Goal: Task Accomplishment & Management: Complete application form

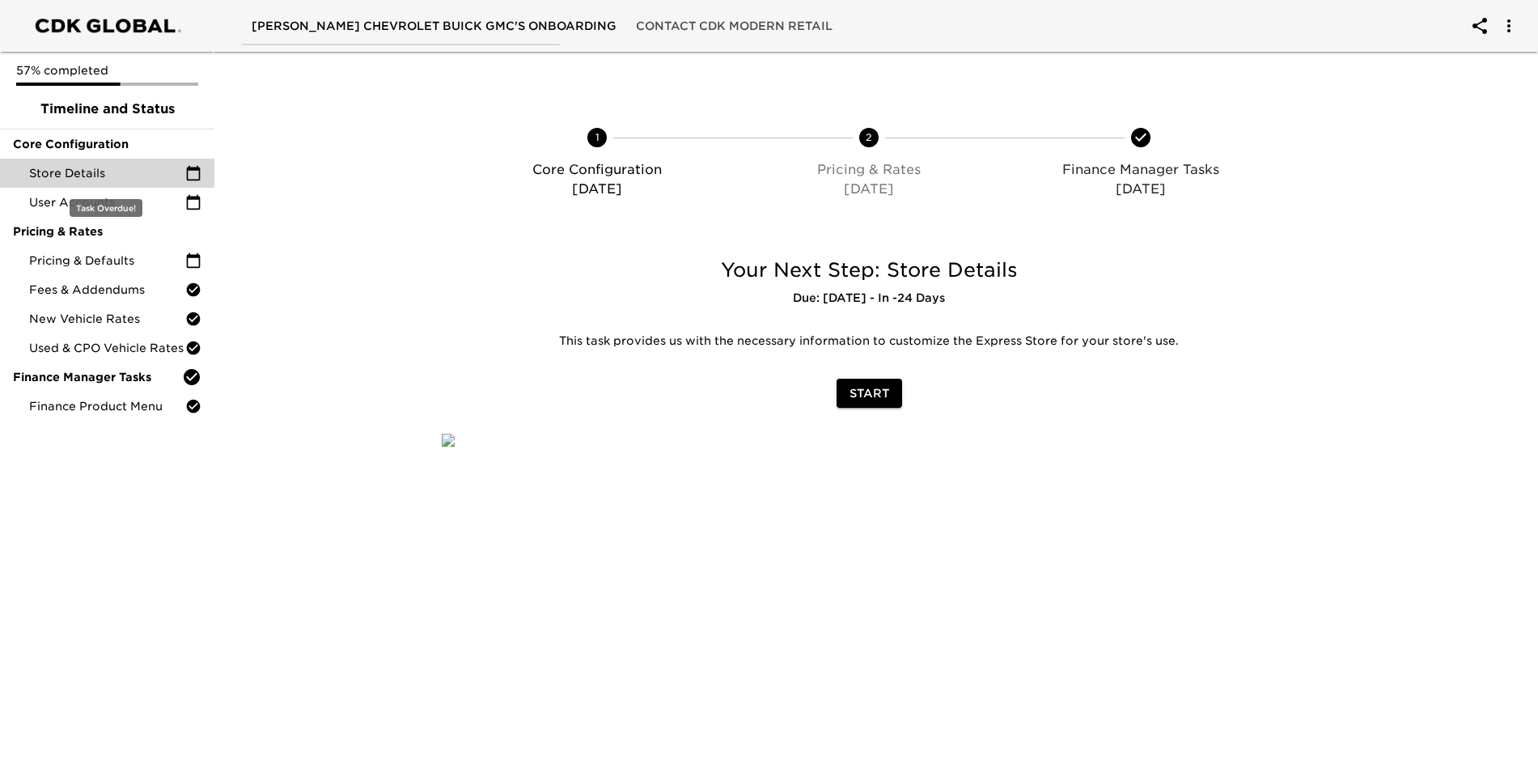
click at [87, 175] on span "Store Details" at bounding box center [107, 173] width 156 height 16
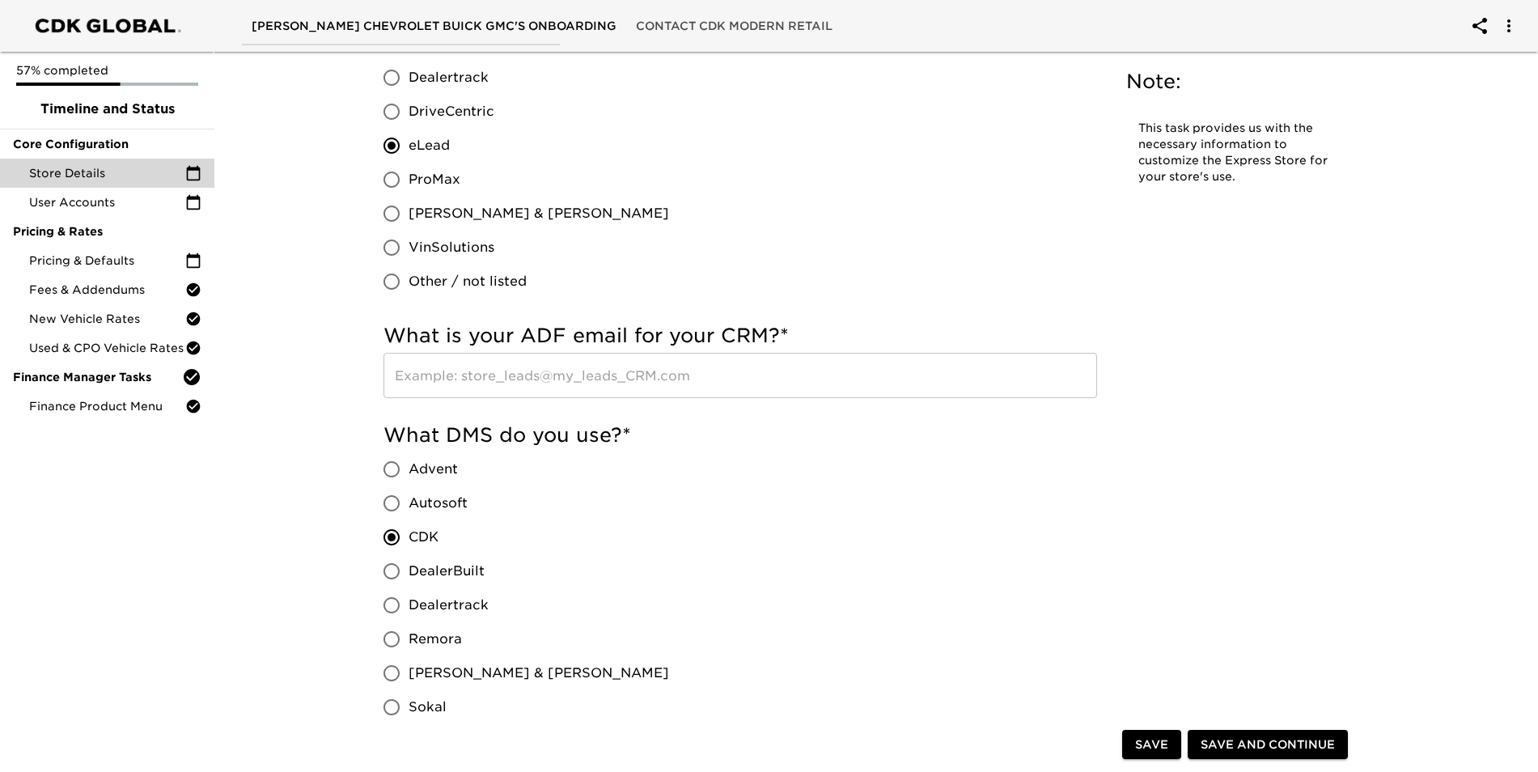
scroll to position [809, 0]
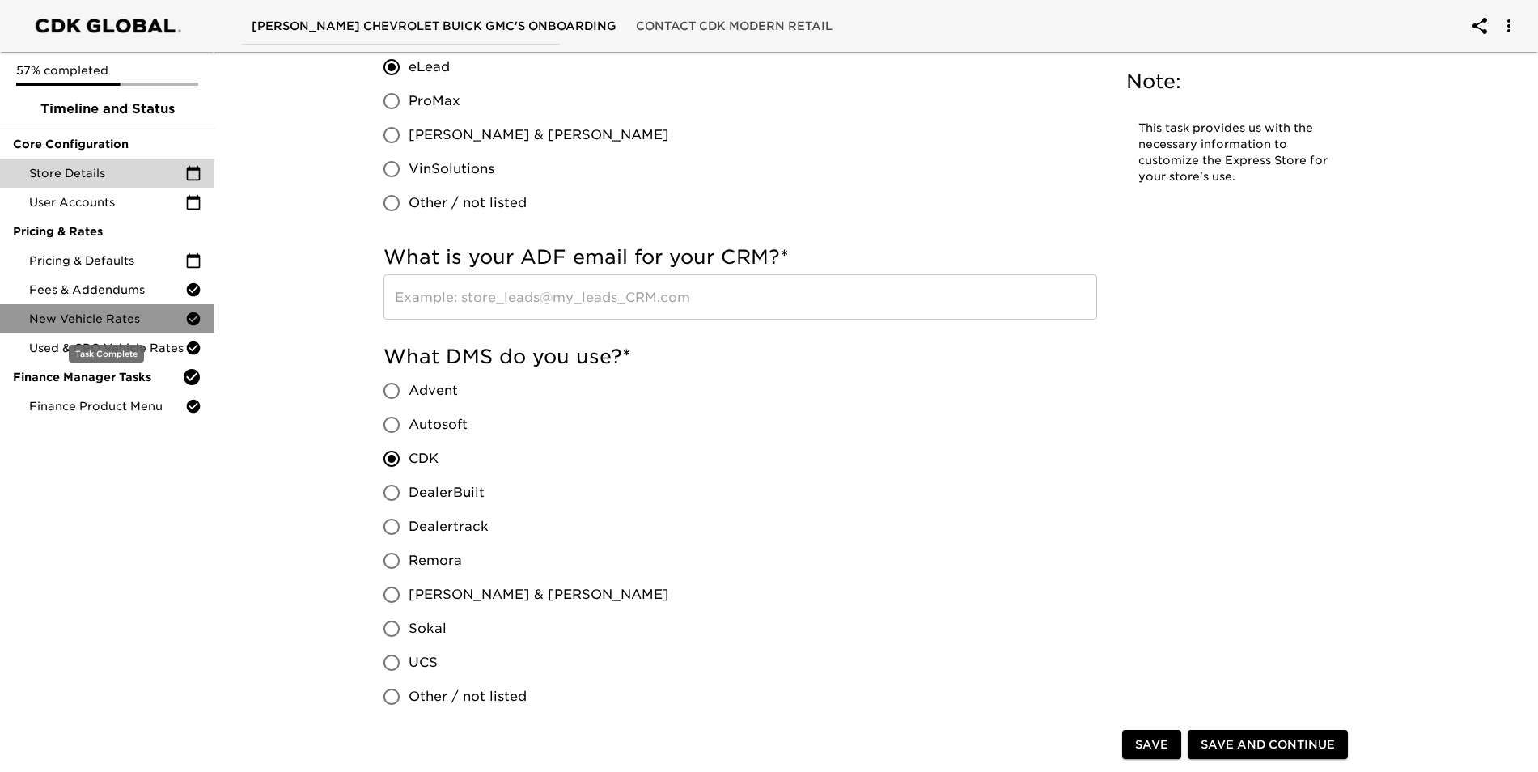
click at [152, 316] on span "New Vehicle Rates" at bounding box center [107, 319] width 156 height 16
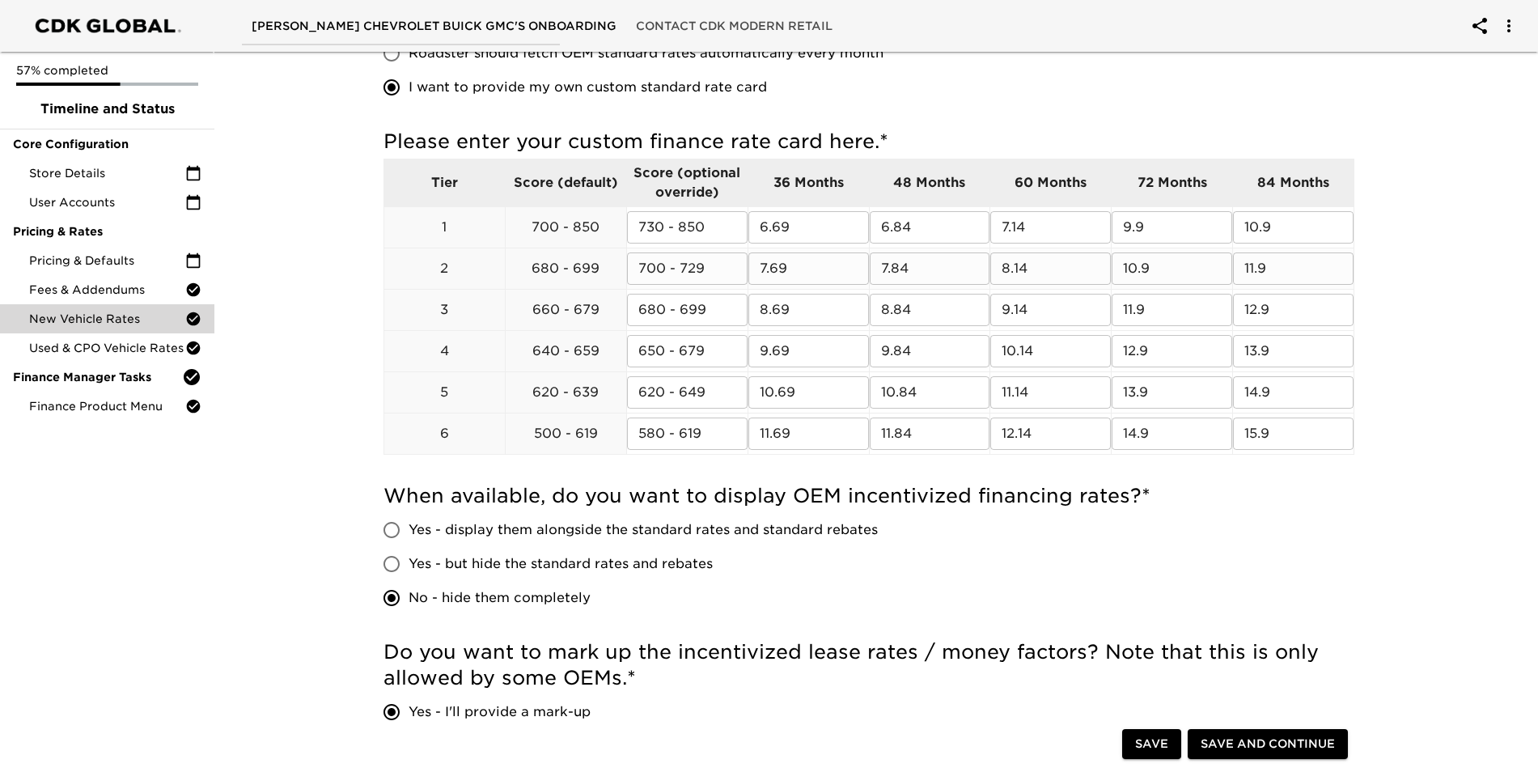
scroll to position [404, 0]
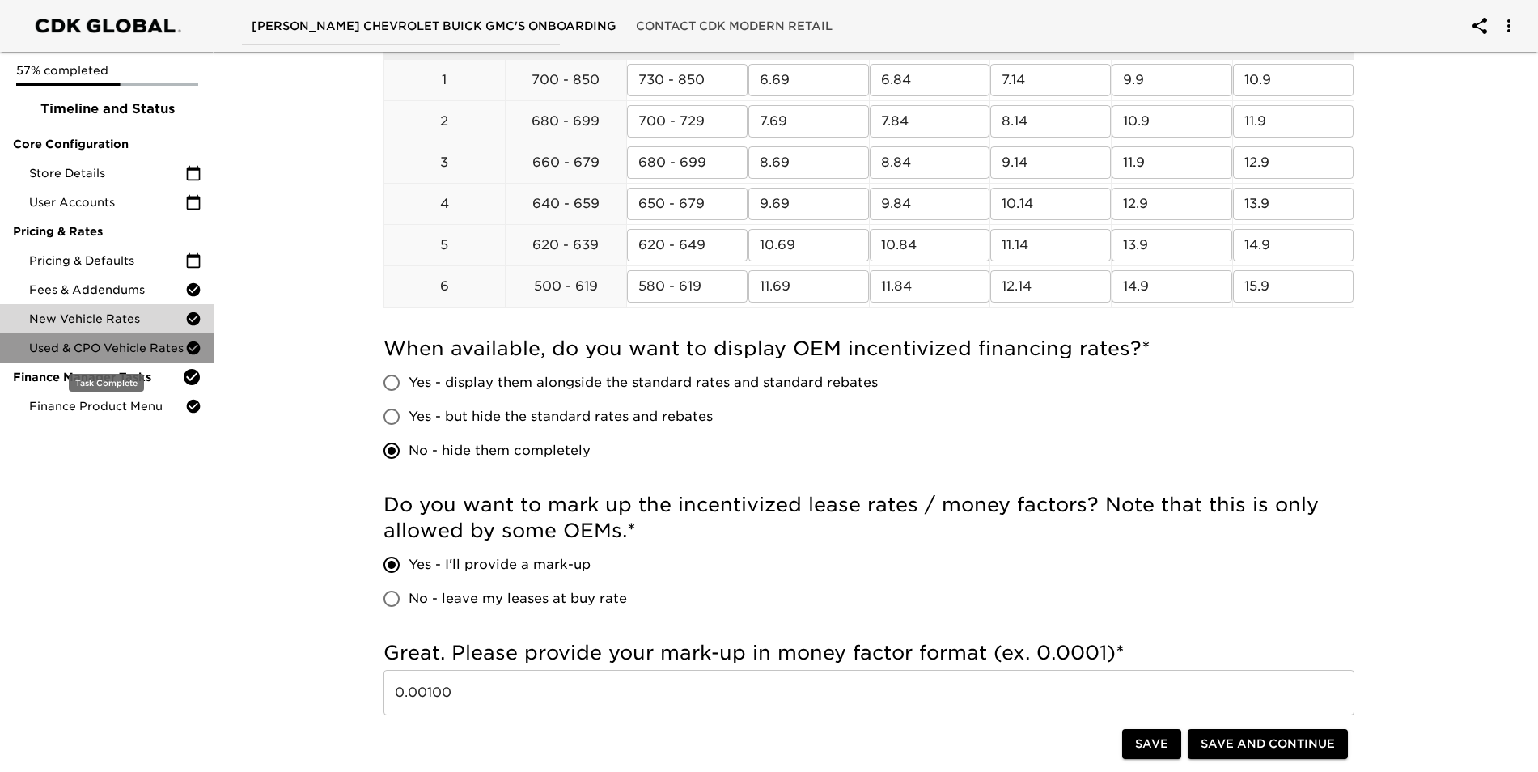
click at [127, 348] on span "Used & CPO Vehicle Rates" at bounding box center [107, 348] width 156 height 16
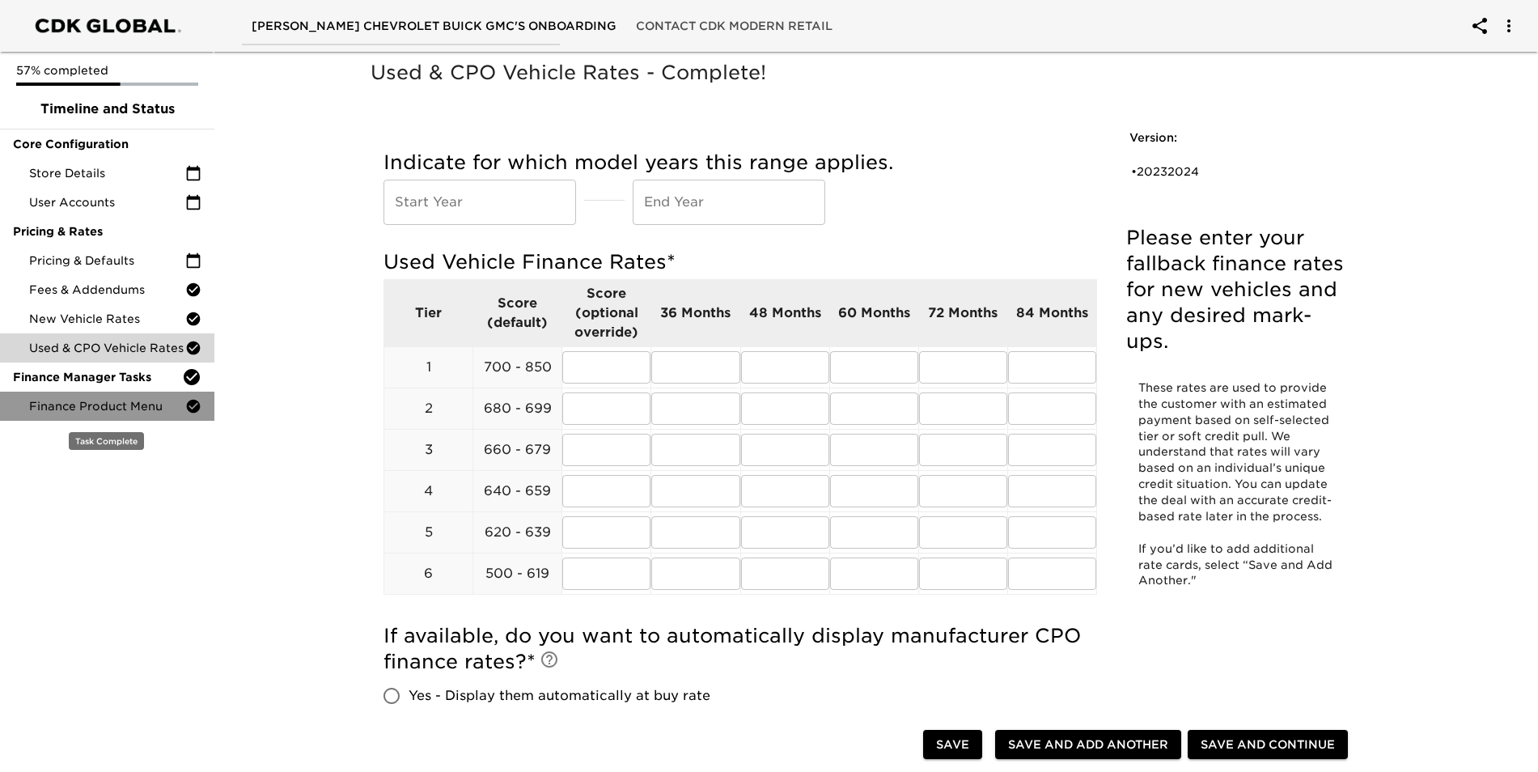
click at [138, 403] on span "Finance Product Menu" at bounding box center [107, 406] width 156 height 16
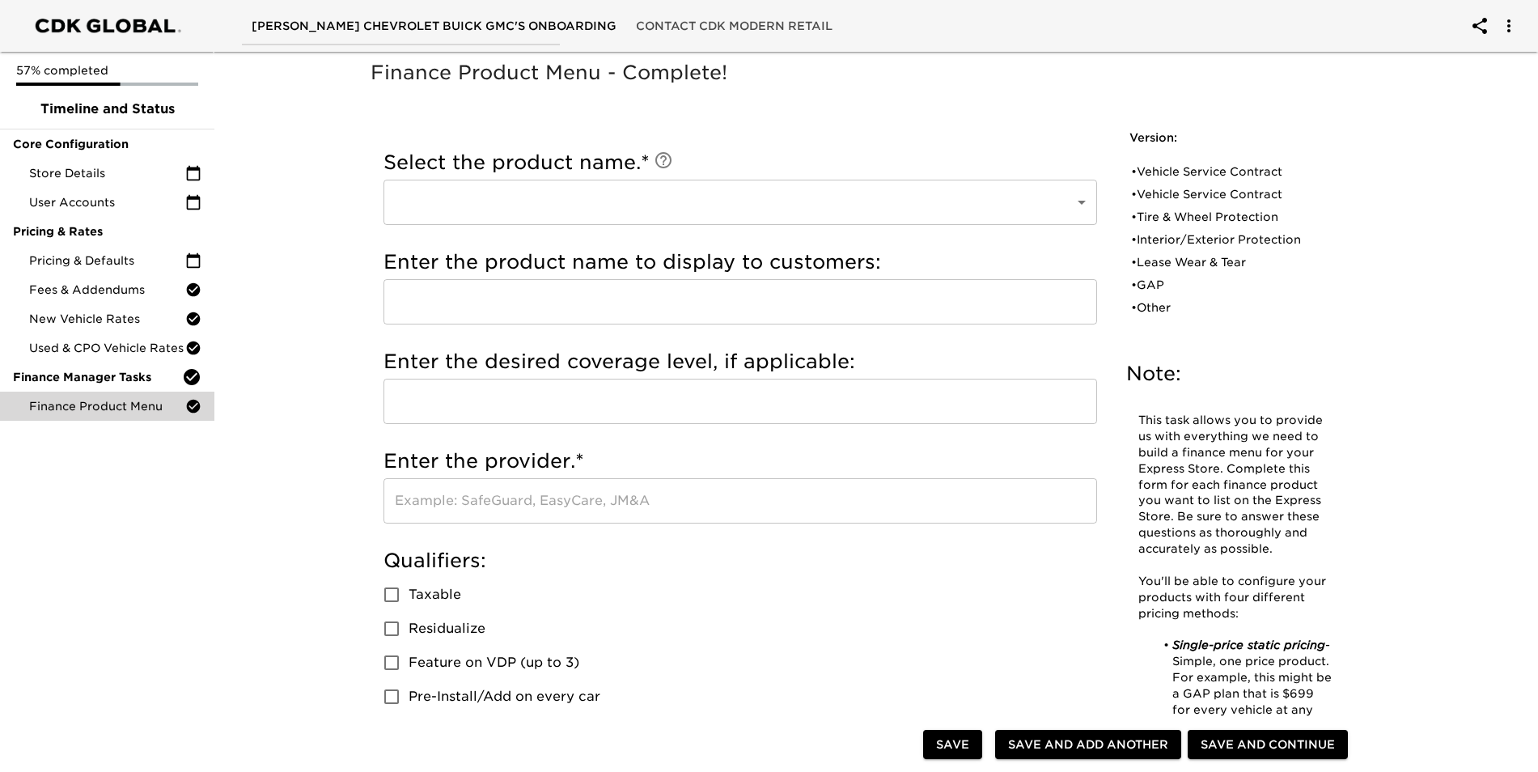
click at [672, 202] on body "[PERSON_NAME] Chevrolet Buick GMC's Onboarding Contact CDK Modern Retail 57% co…" at bounding box center [769, 777] width 1538 height 1555
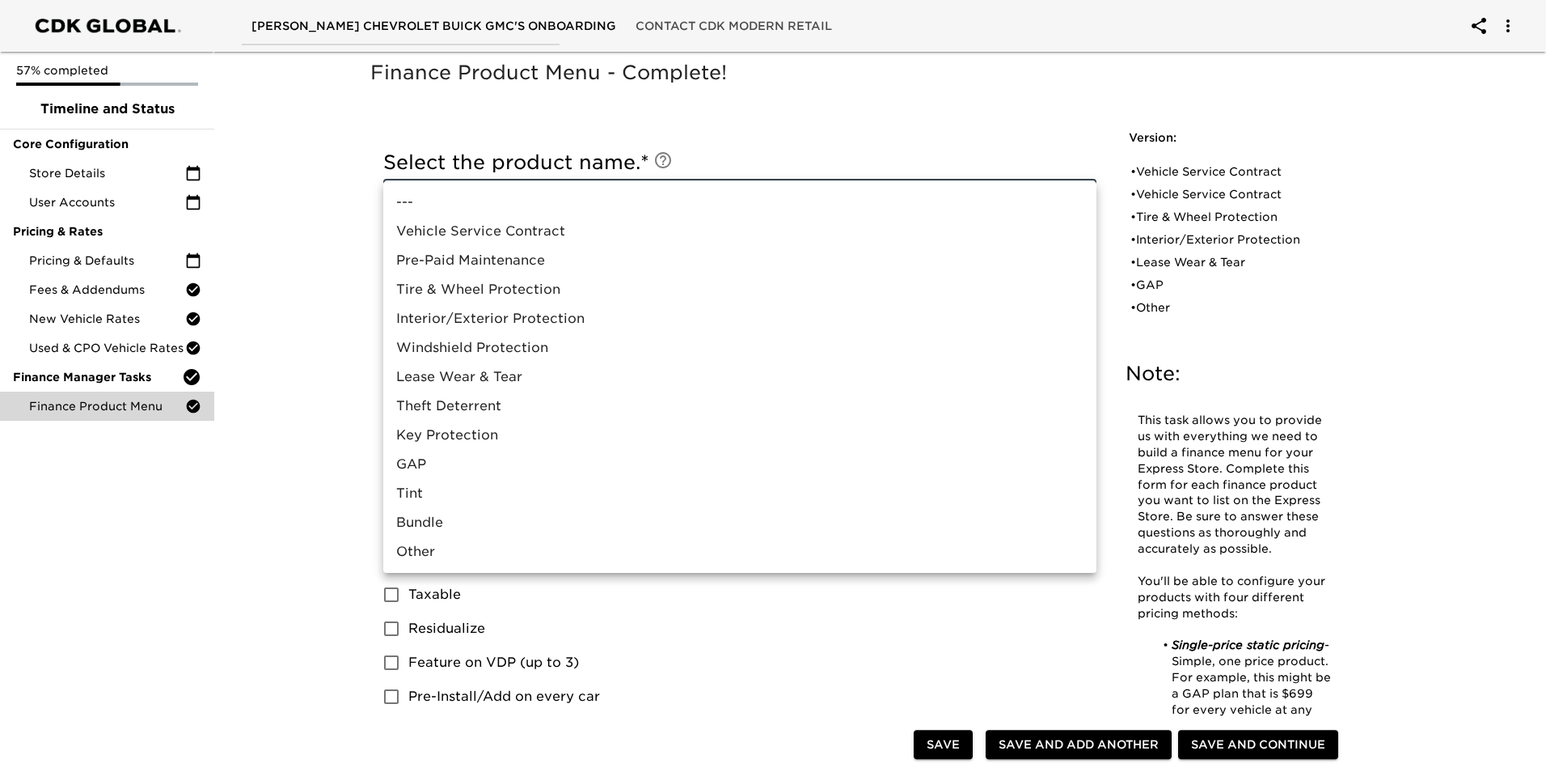
drag, startPoint x: 83, startPoint y: 606, endPoint x: 209, endPoint y: 527, distance: 148.6
click at [84, 606] on div at bounding box center [773, 386] width 1546 height 772
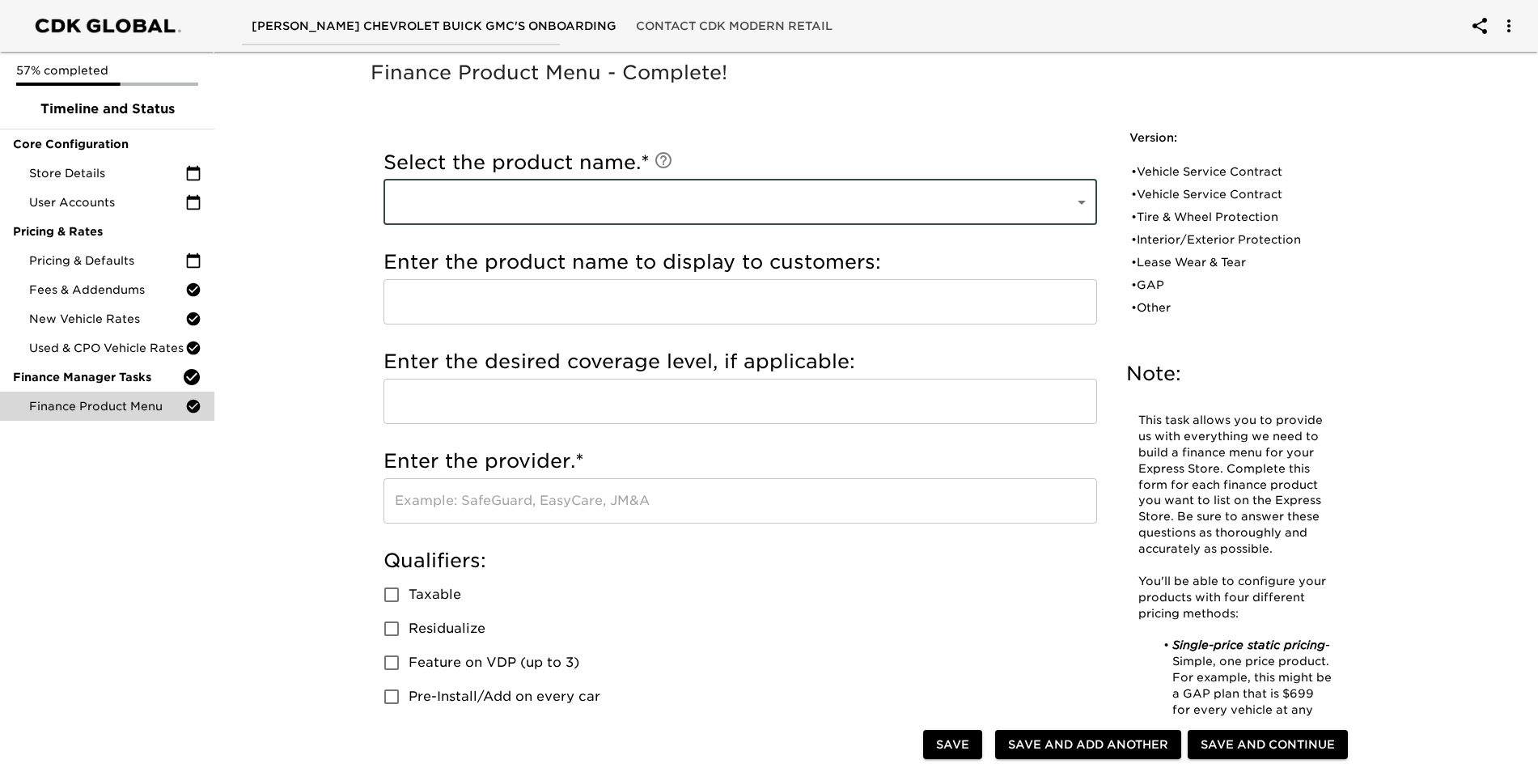
click at [650, 312] on input "text" at bounding box center [739, 301] width 713 height 45
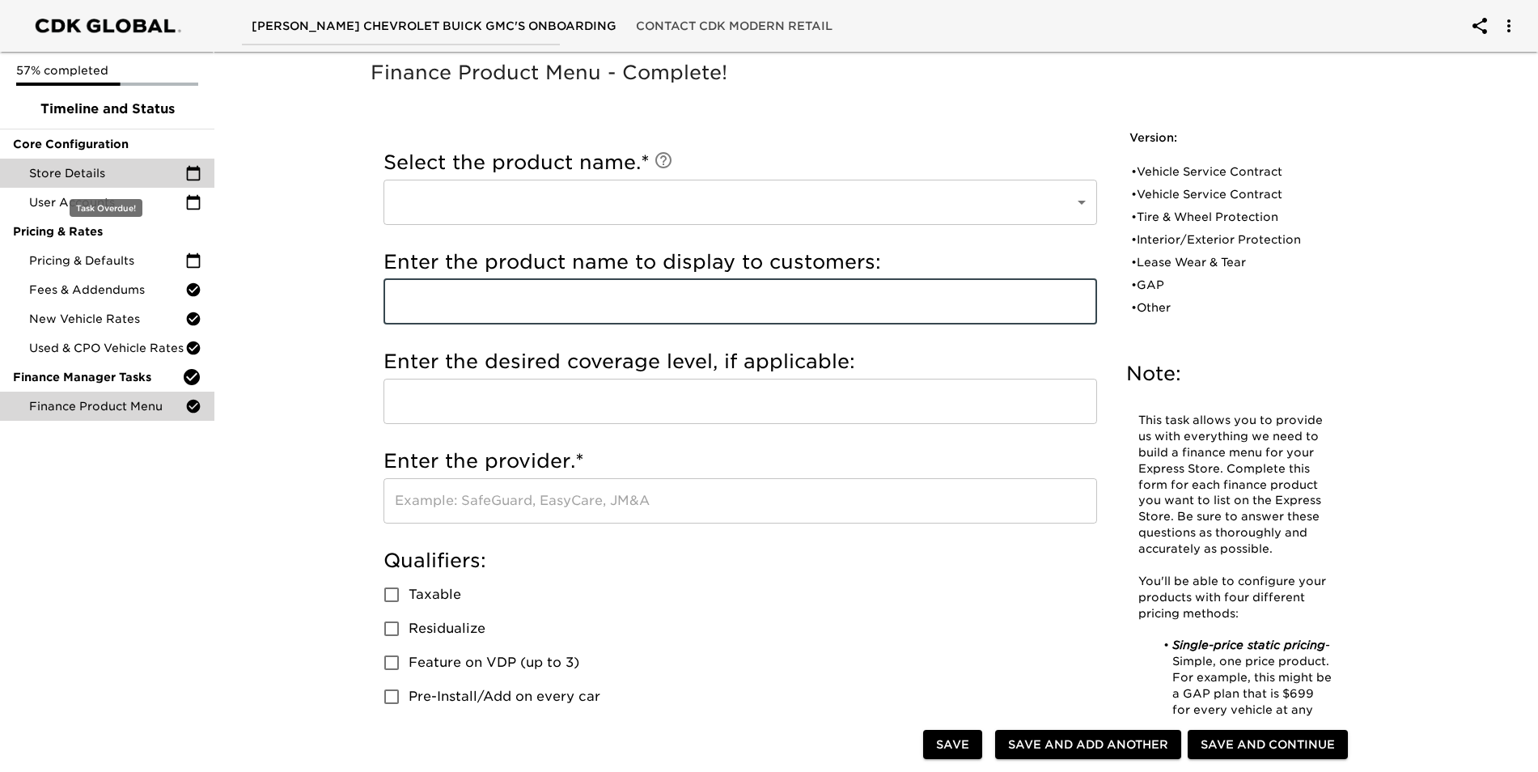
click at [128, 172] on span "Store Details" at bounding box center [107, 173] width 156 height 16
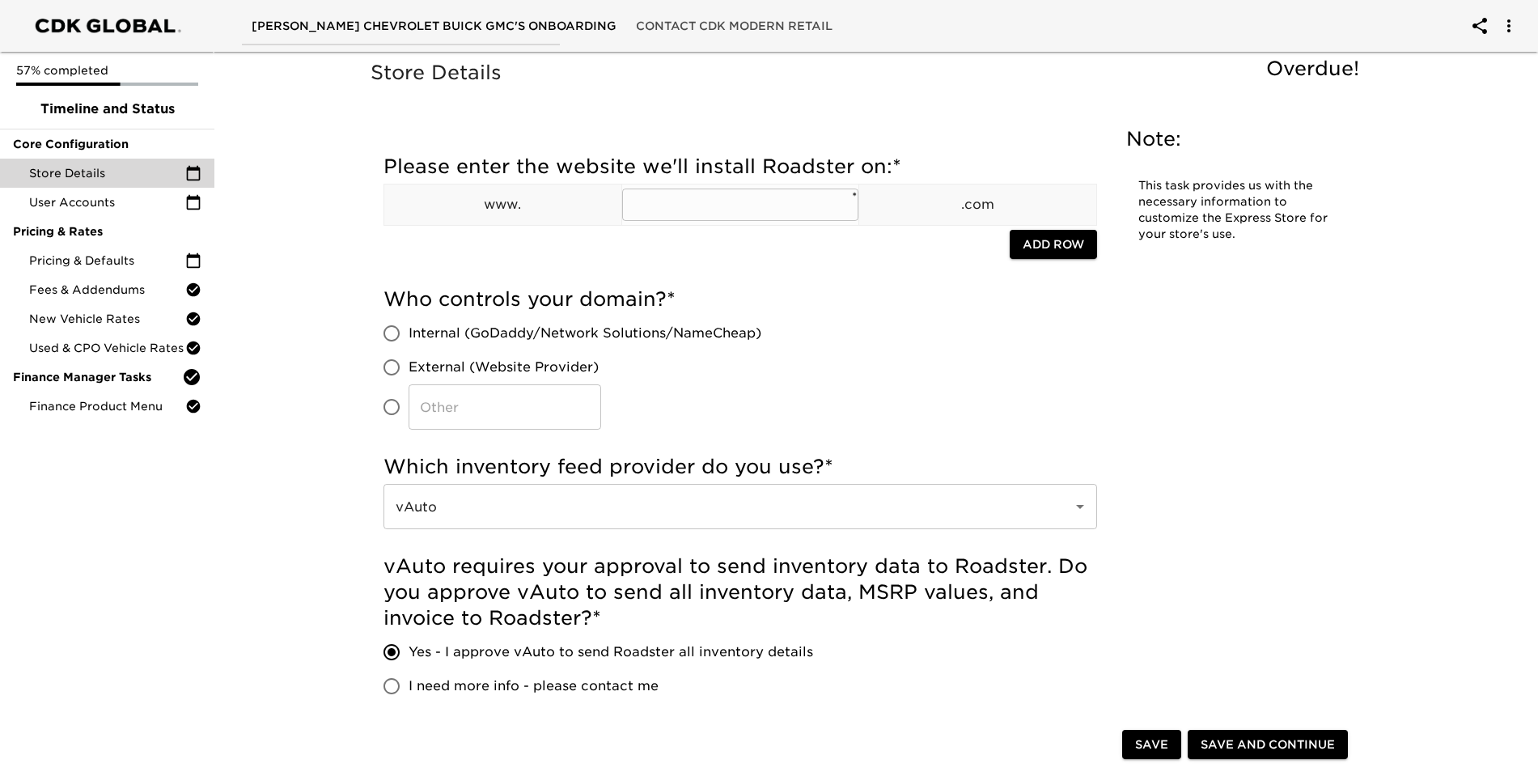
click at [700, 211] on input "text" at bounding box center [740, 204] width 237 height 32
type input "spurrchevrolet"
click at [1048, 245] on span "Add Row" at bounding box center [1052, 245] width 61 height 20
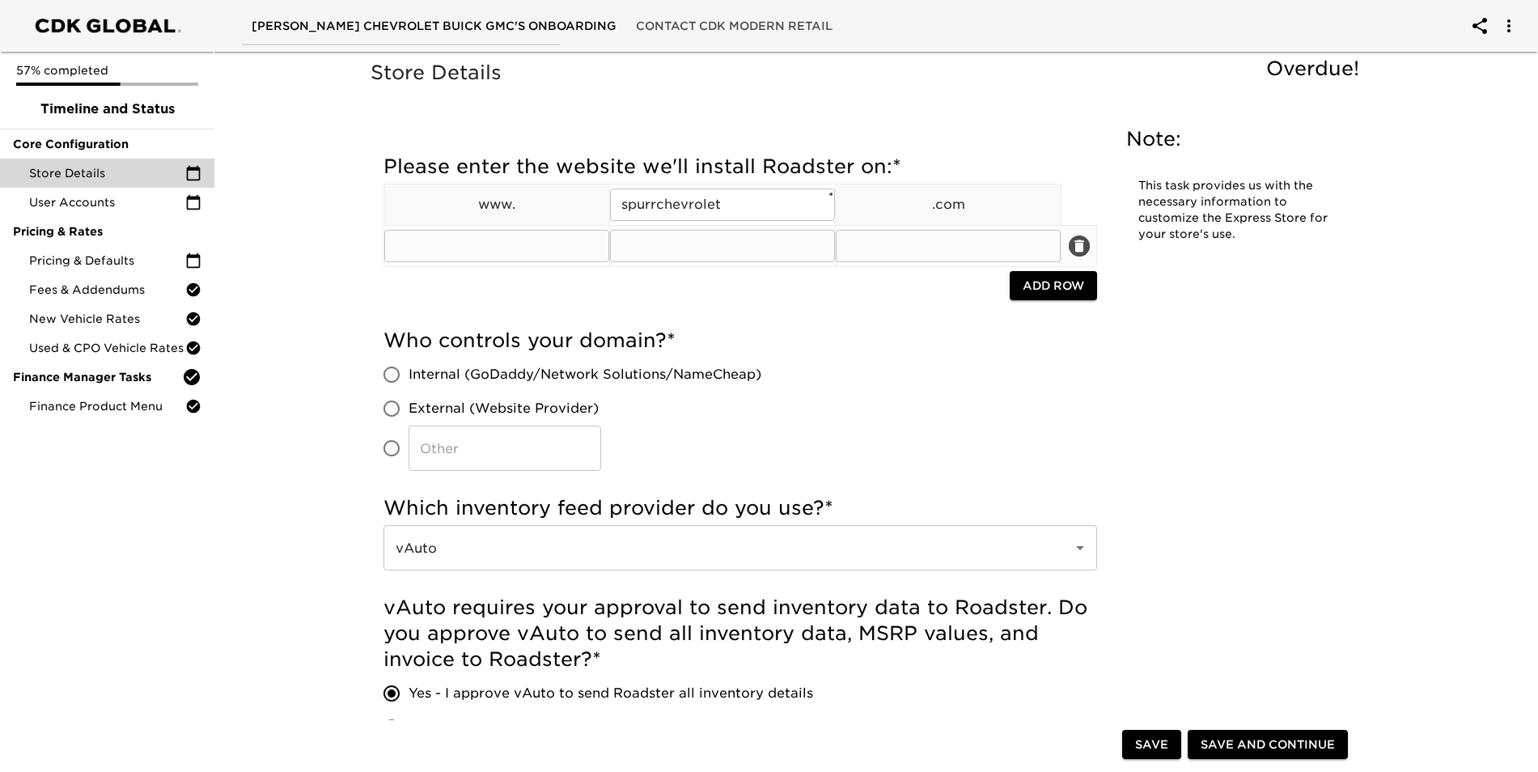
click at [1073, 251] on icon "delete" at bounding box center [1079, 246] width 16 height 16
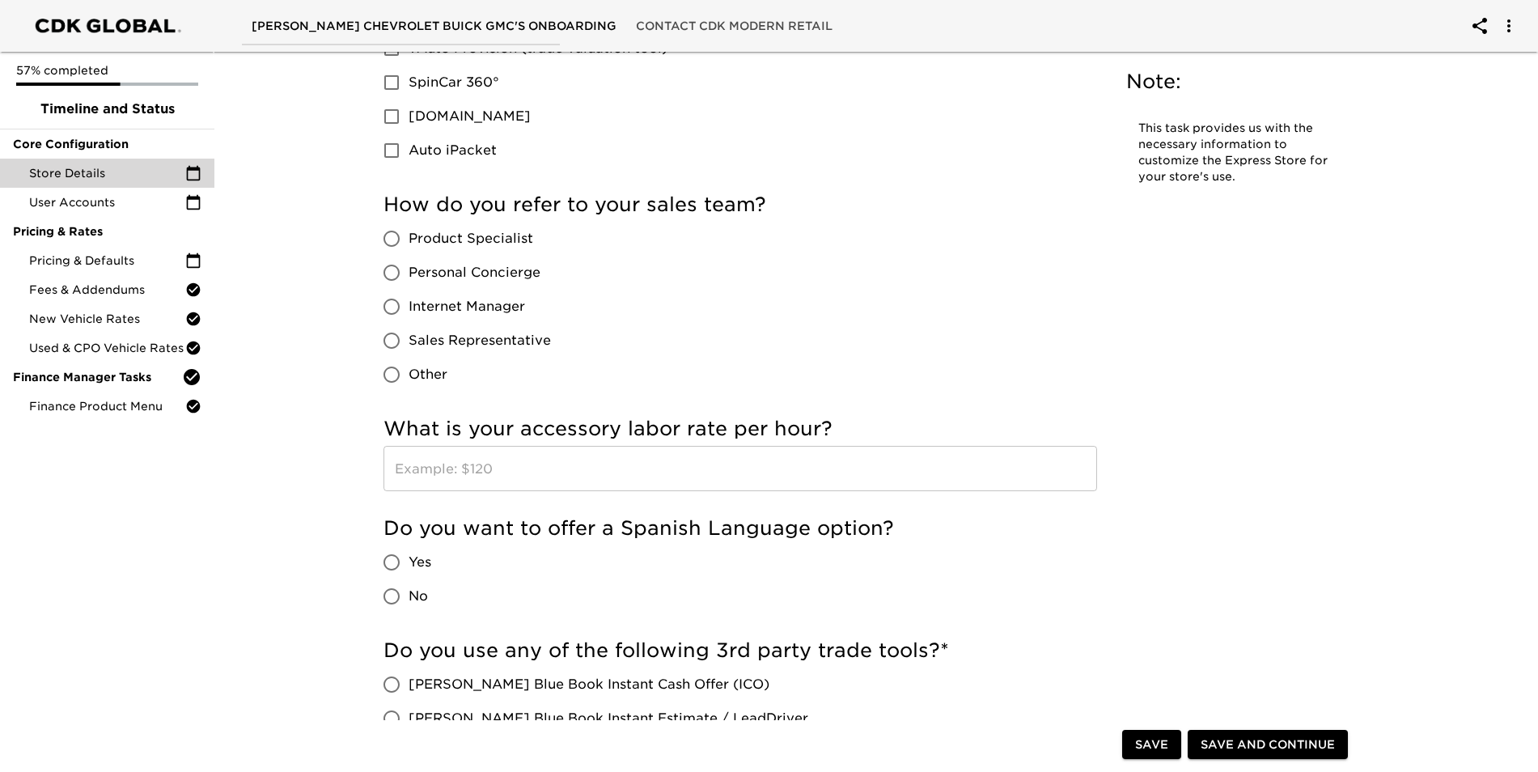
scroll to position [2426, 0]
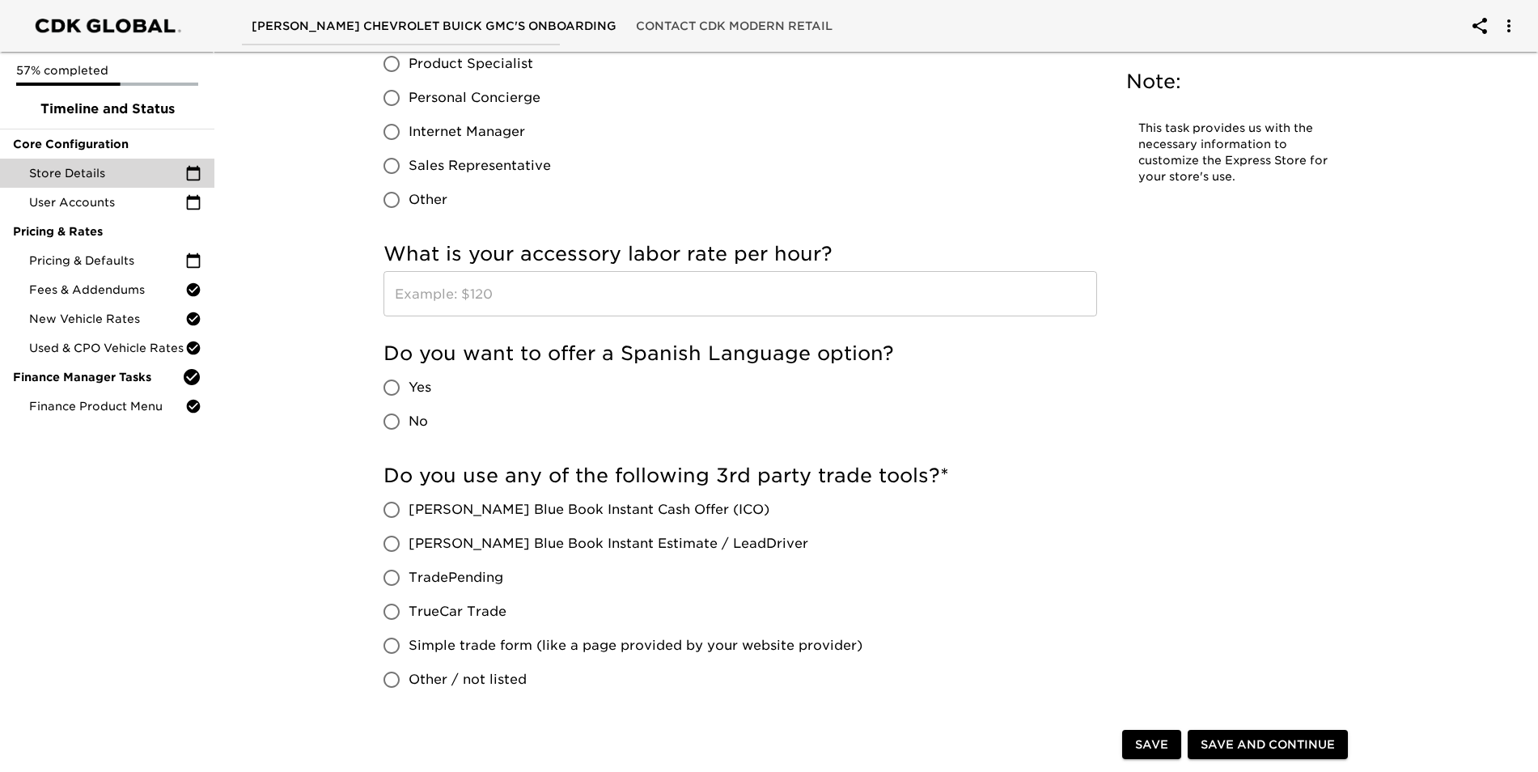
click at [442, 295] on input "text" at bounding box center [739, 293] width 713 height 45
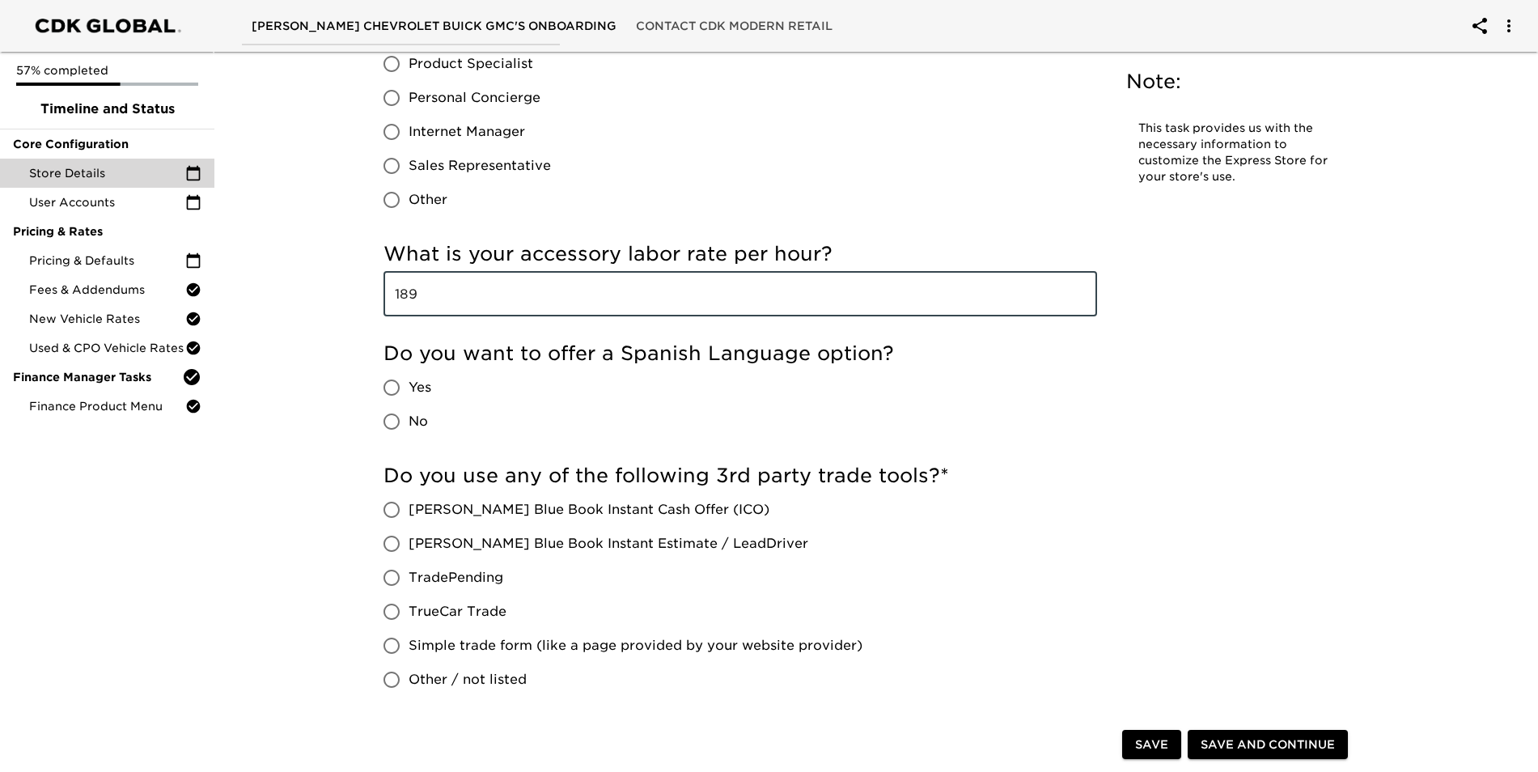
type input "189"
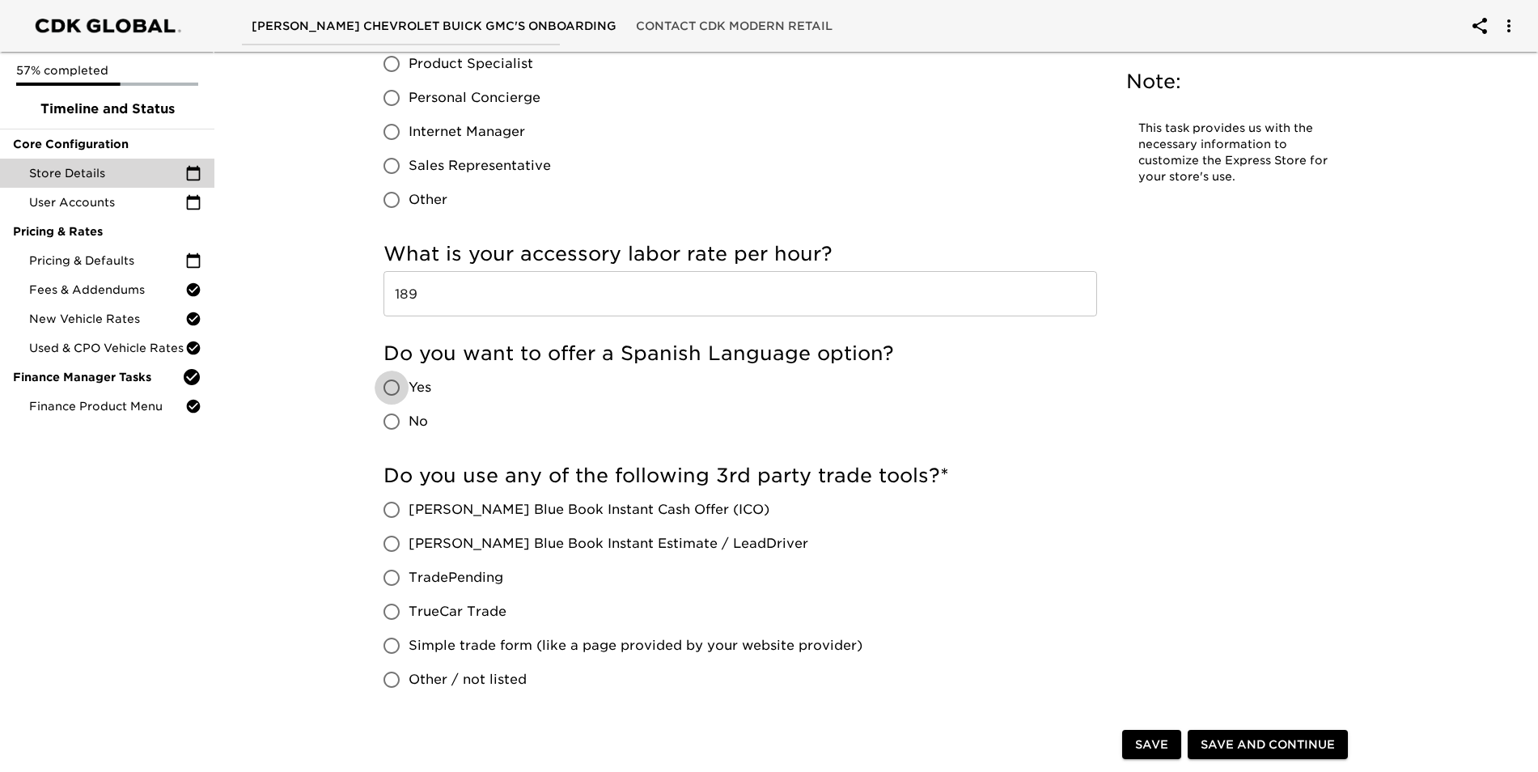
click at [390, 423] on input "No" at bounding box center [391, 421] width 34 height 34
radio input "true"
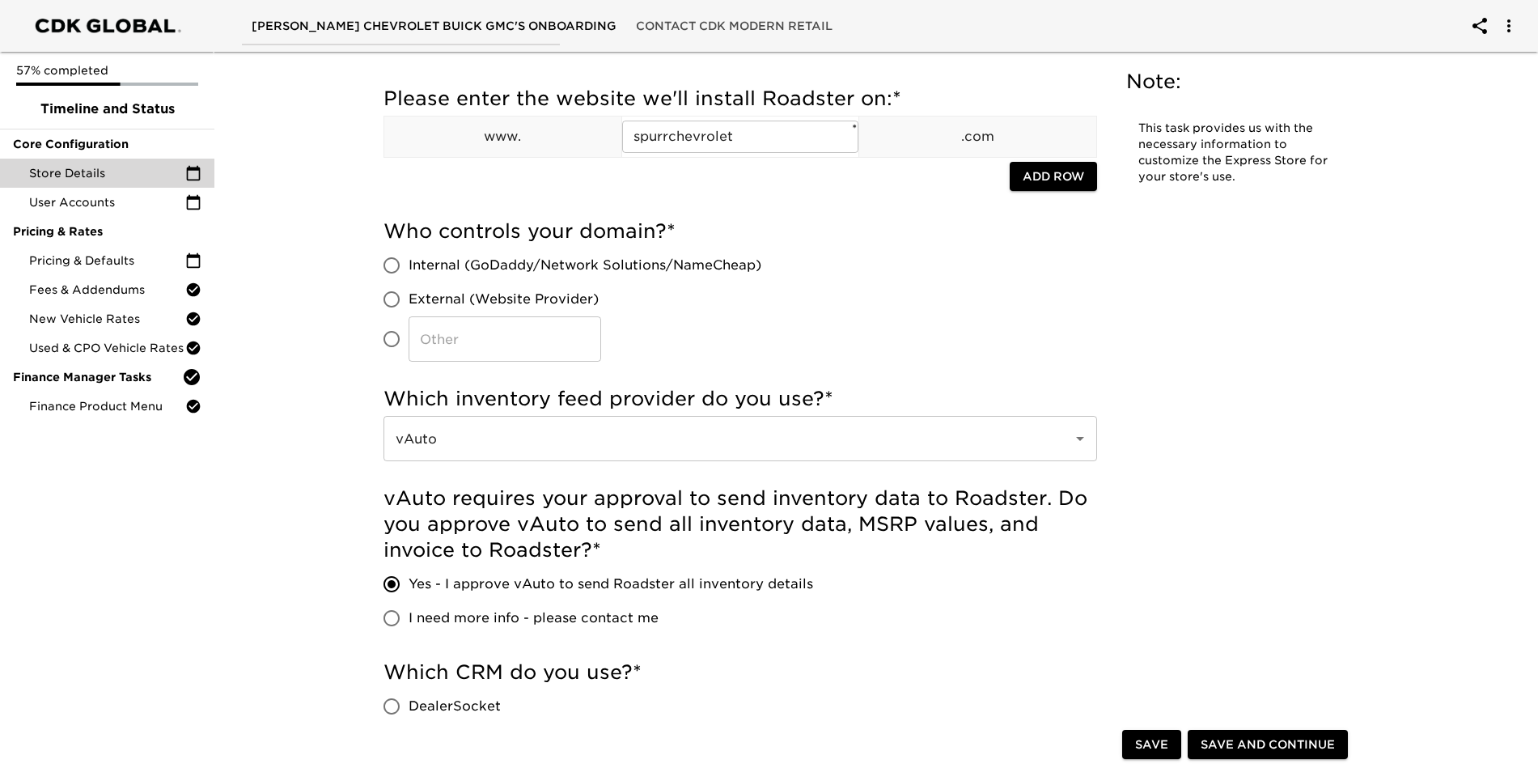
scroll to position [0, 0]
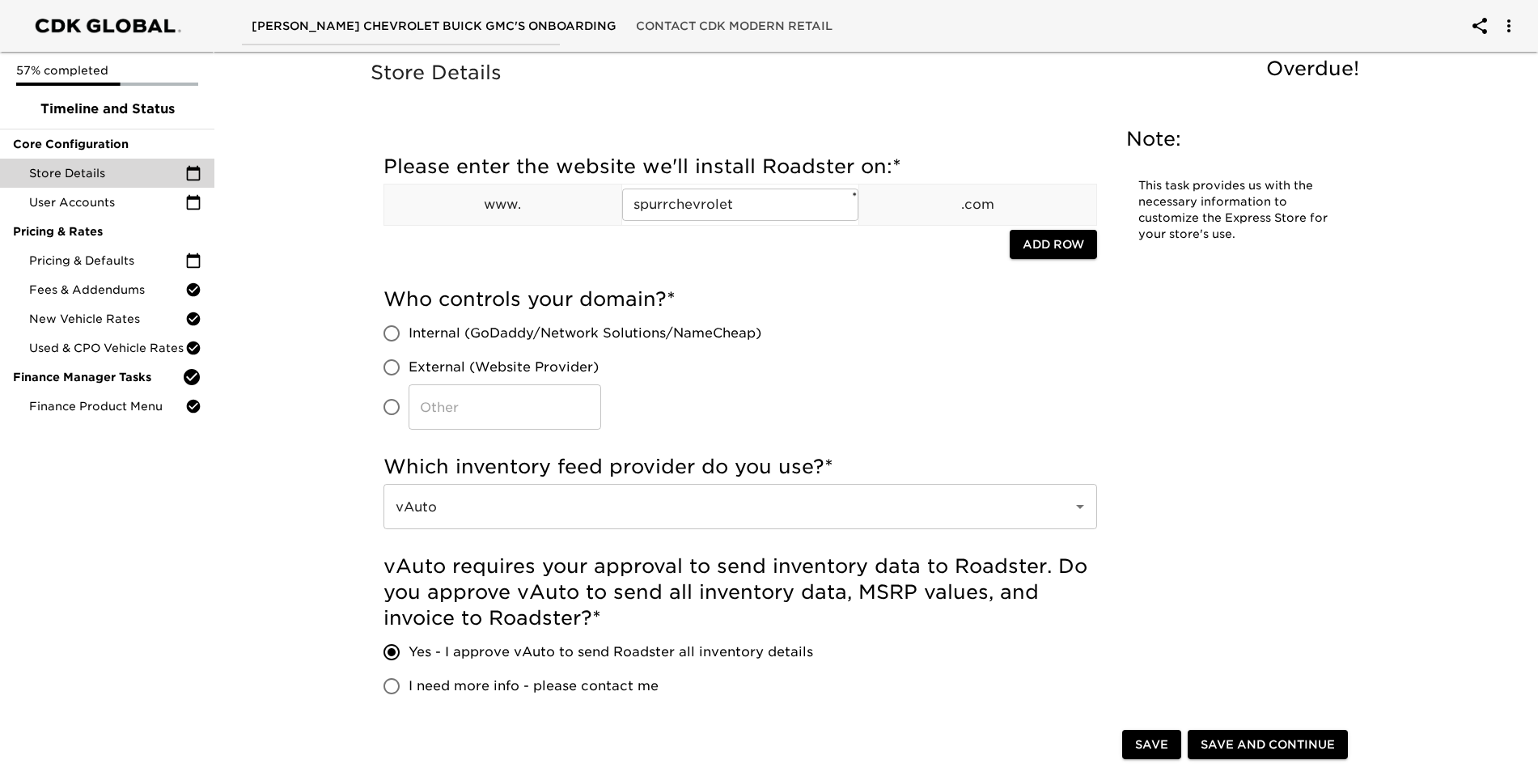
click at [1155, 741] on span "Save" at bounding box center [1151, 744] width 33 height 20
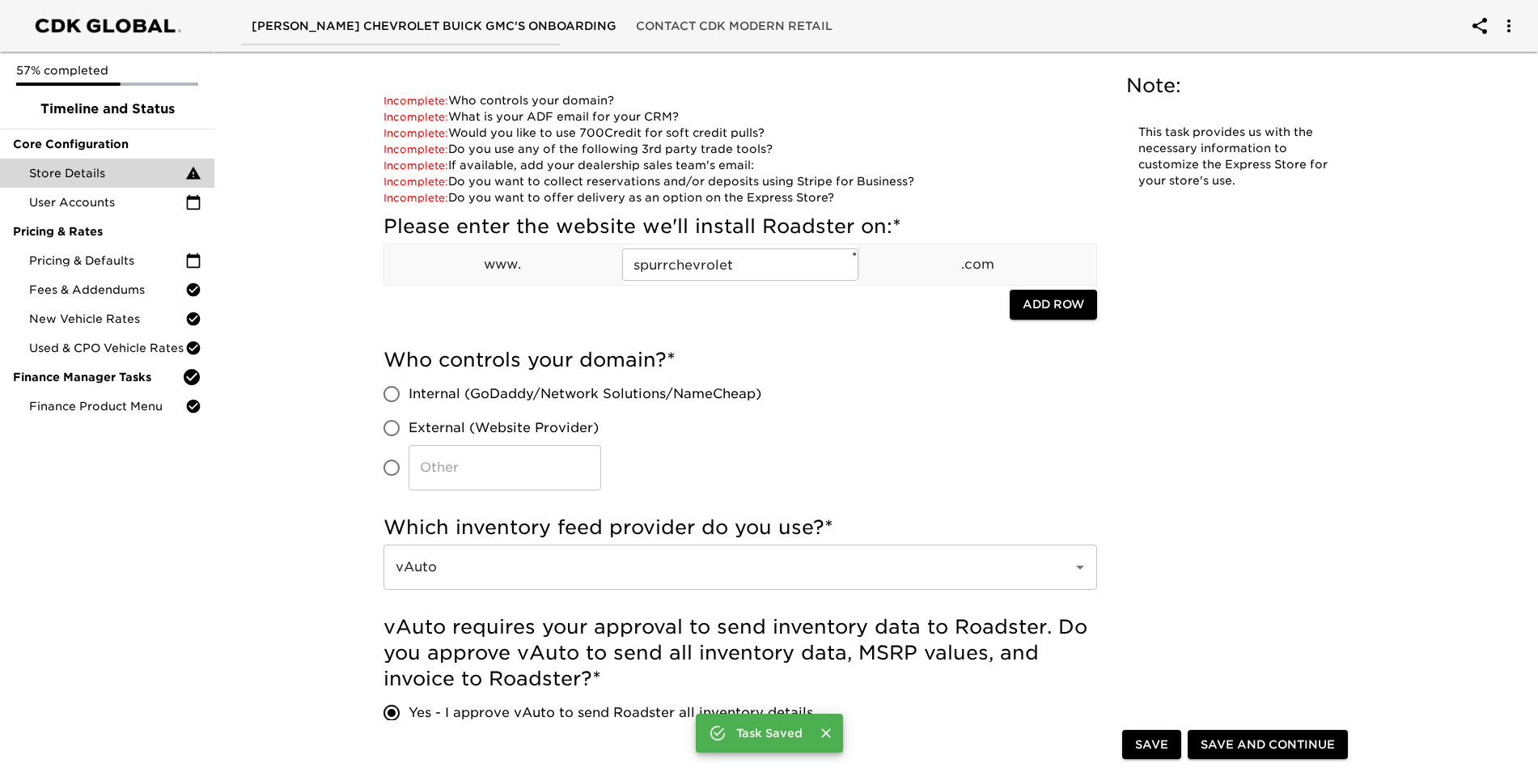
scroll to position [81, 0]
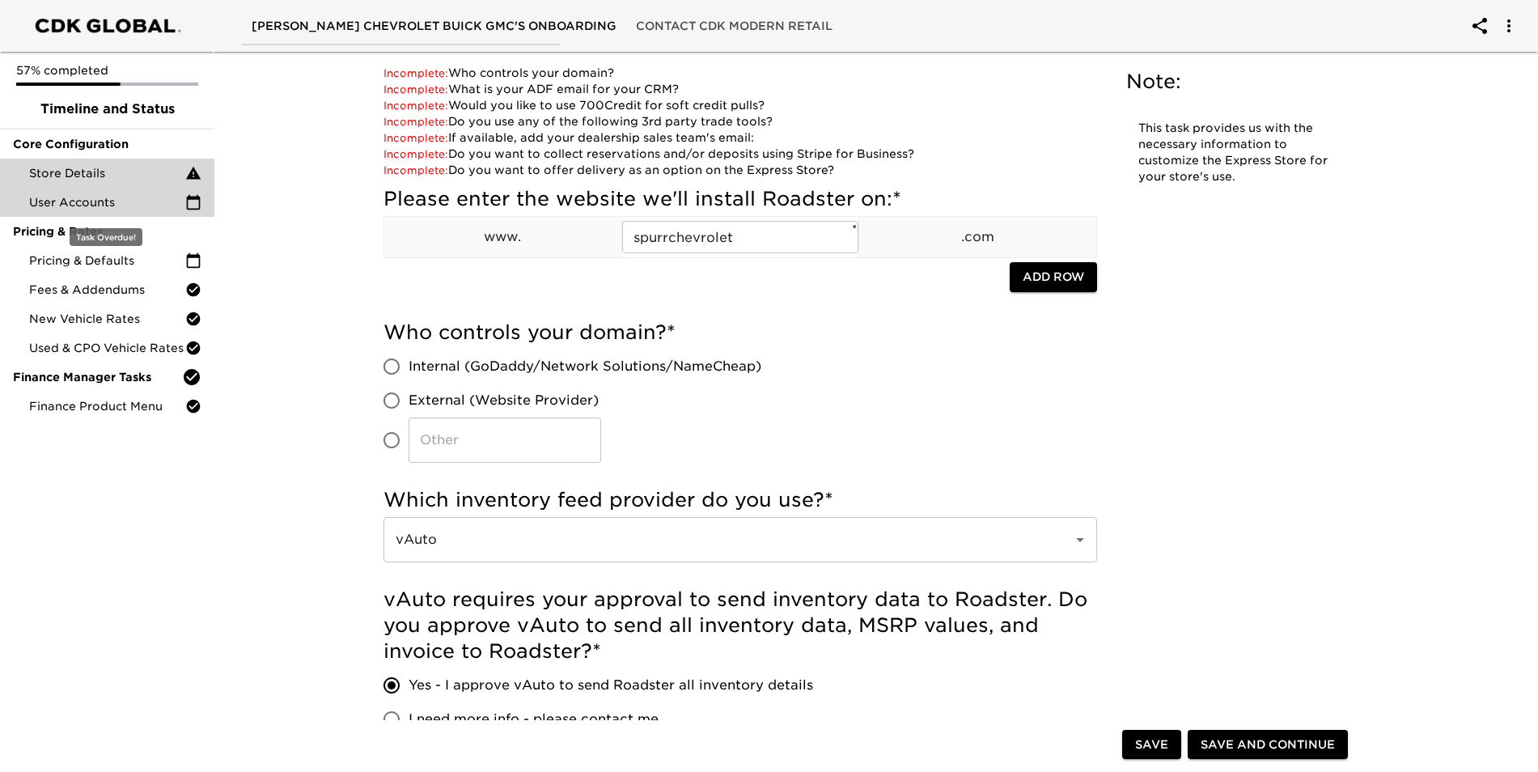
click at [87, 197] on span "User Accounts" at bounding box center [107, 202] width 156 height 16
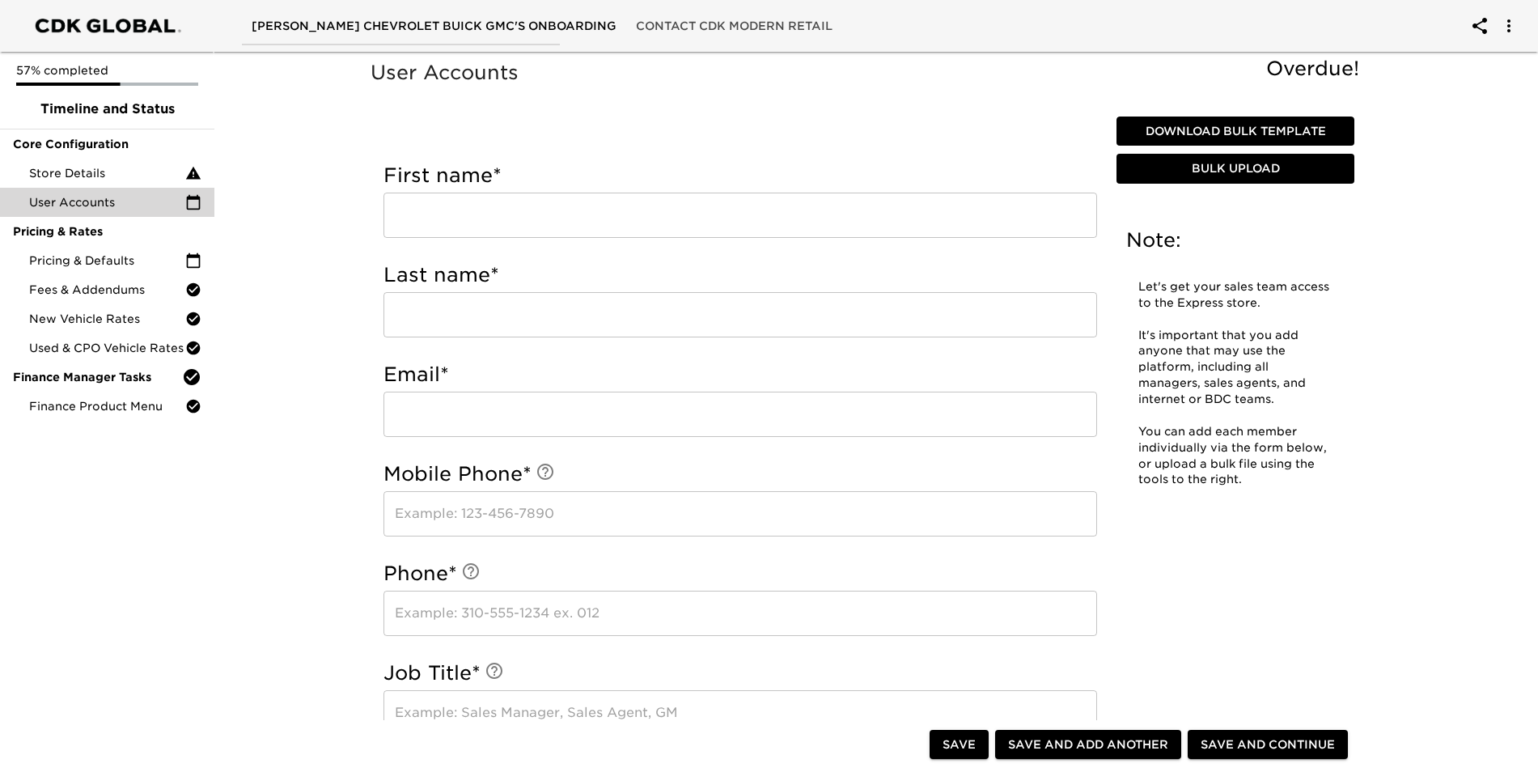
click at [1246, 172] on span "Bulk Upload" at bounding box center [1235, 169] width 225 height 20
click at [471, 218] on input "text" at bounding box center [739, 215] width 713 height 45
type input "Tray"
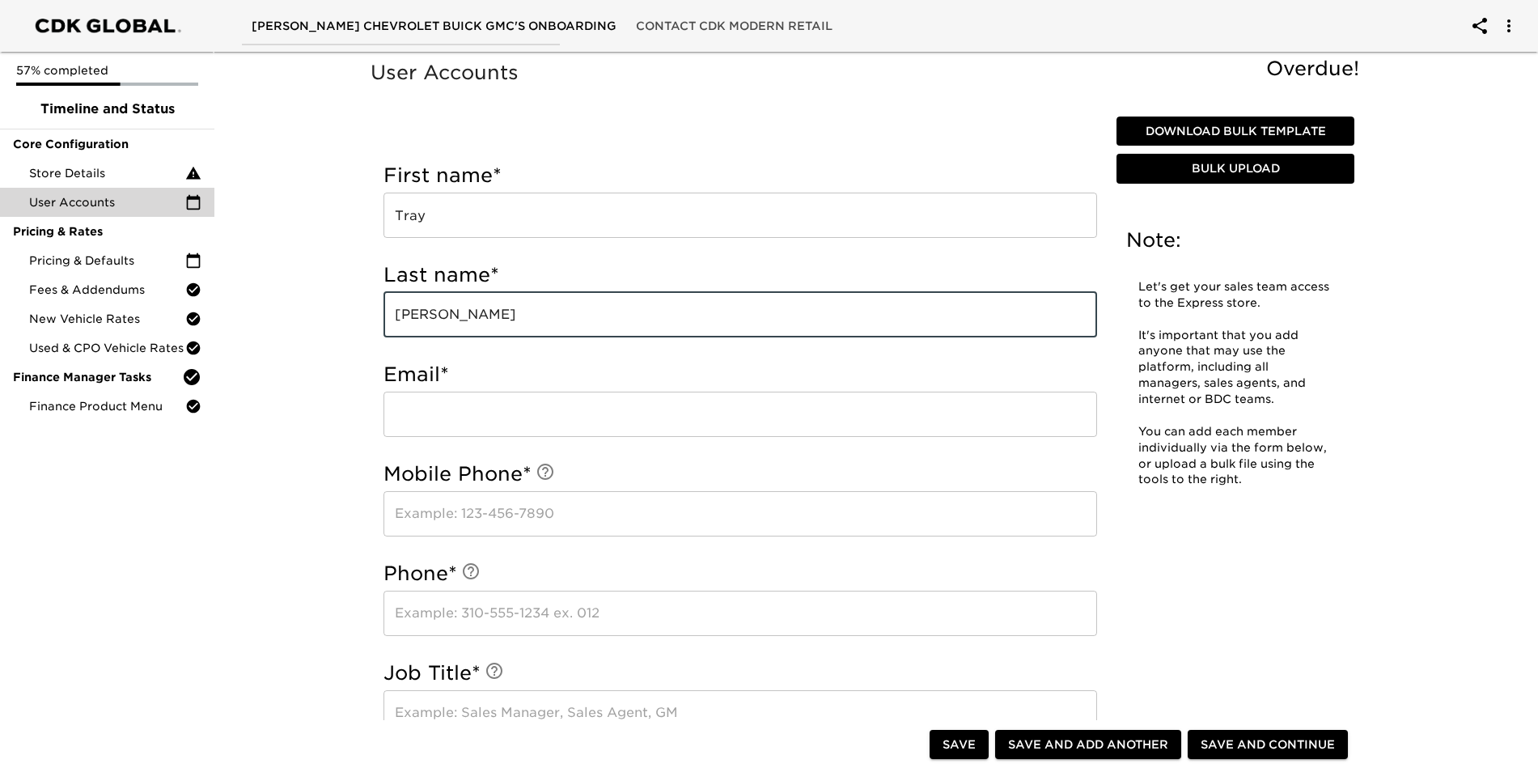
type input "[PERSON_NAME]"
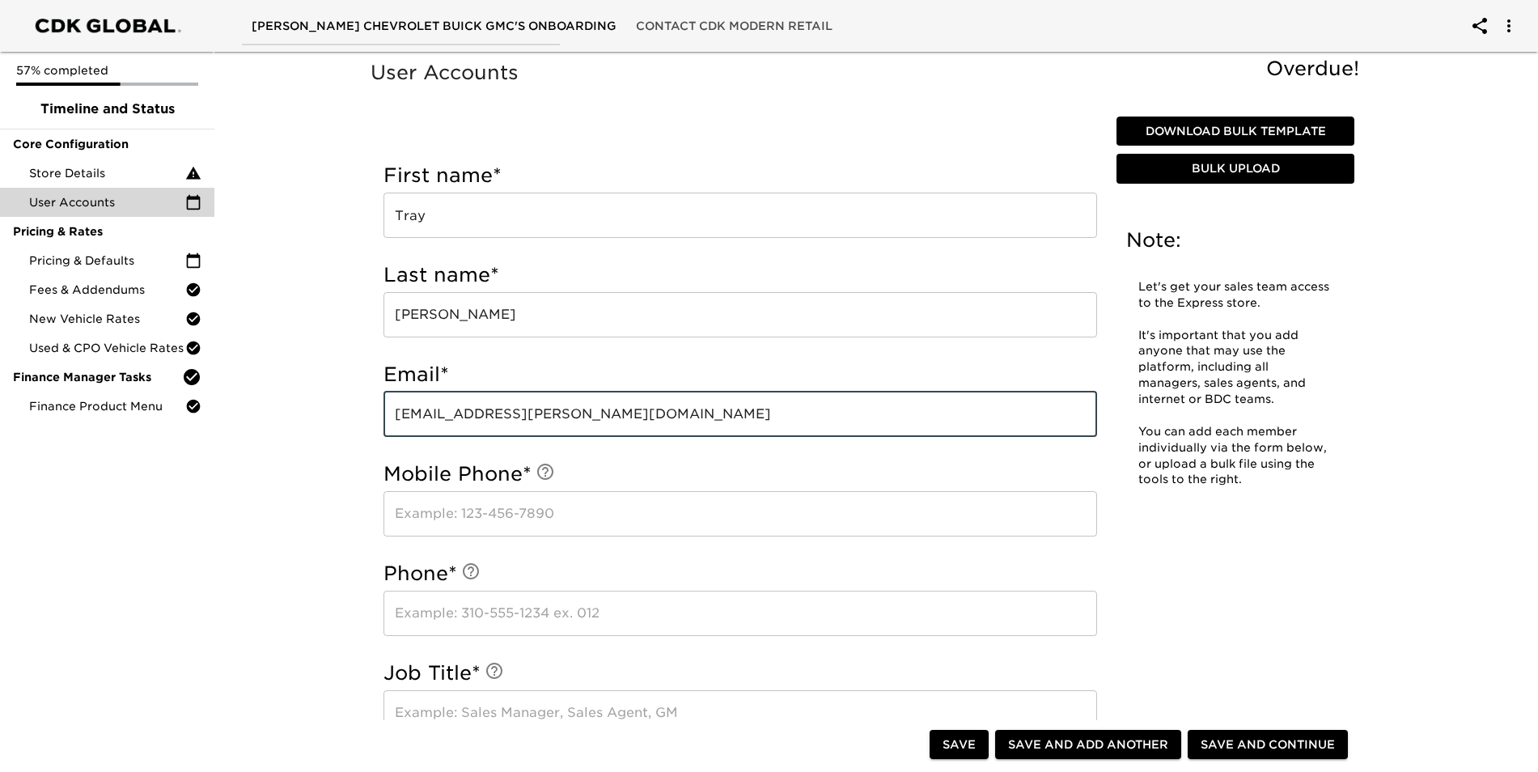
type input "[EMAIL_ADDRESS][PERSON_NAME][DOMAIN_NAME]"
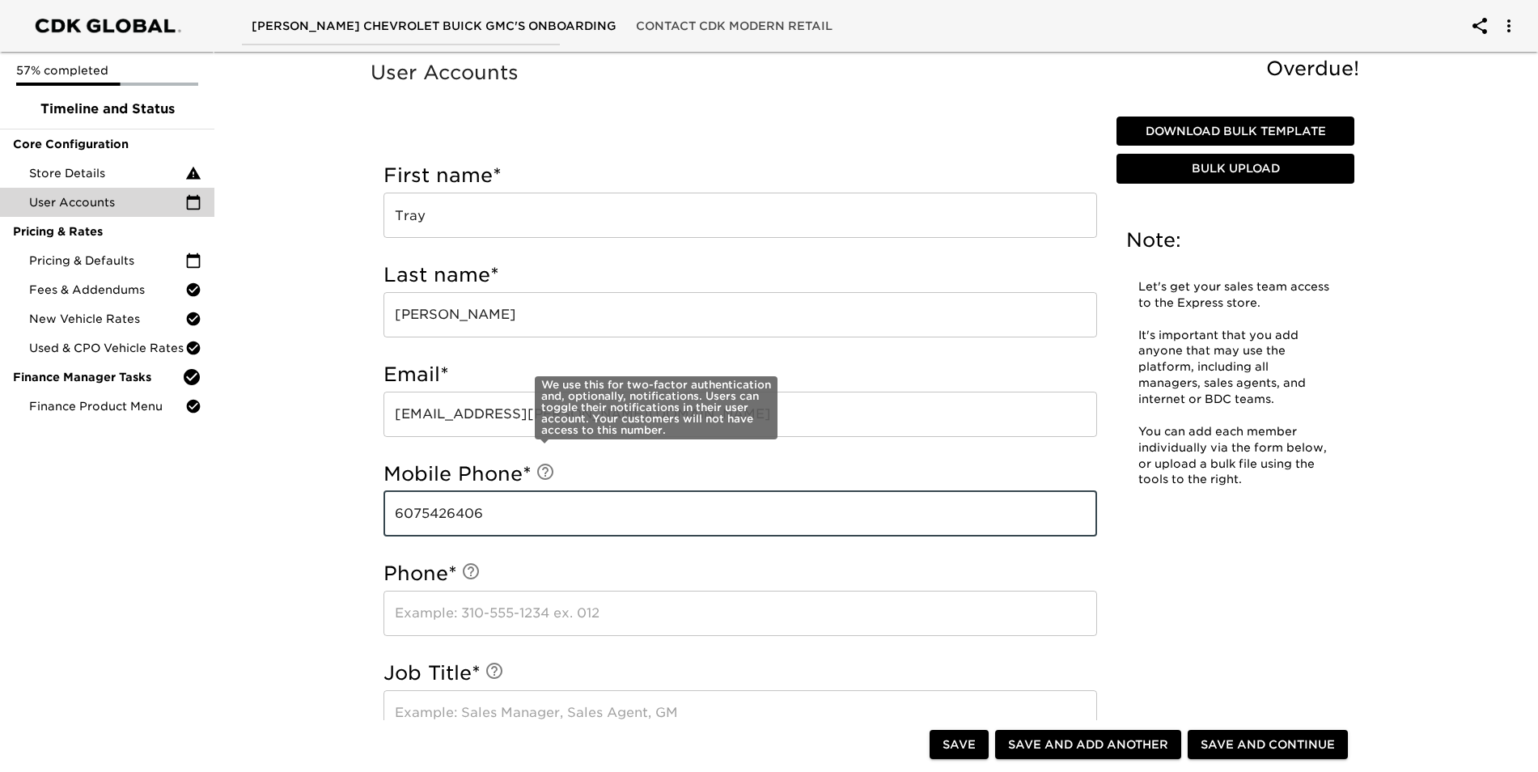
type input "6075426406"
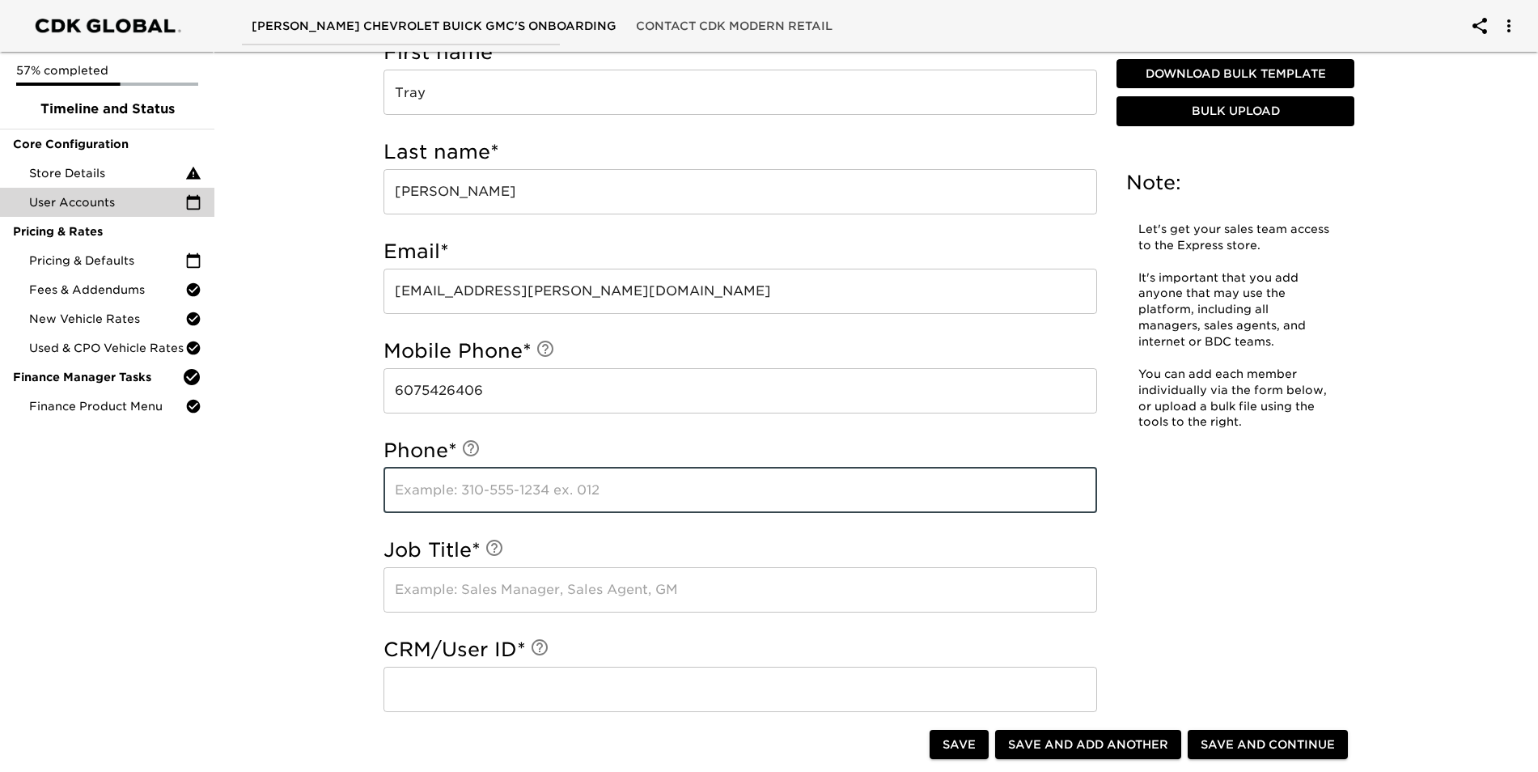
scroll to position [162, 0]
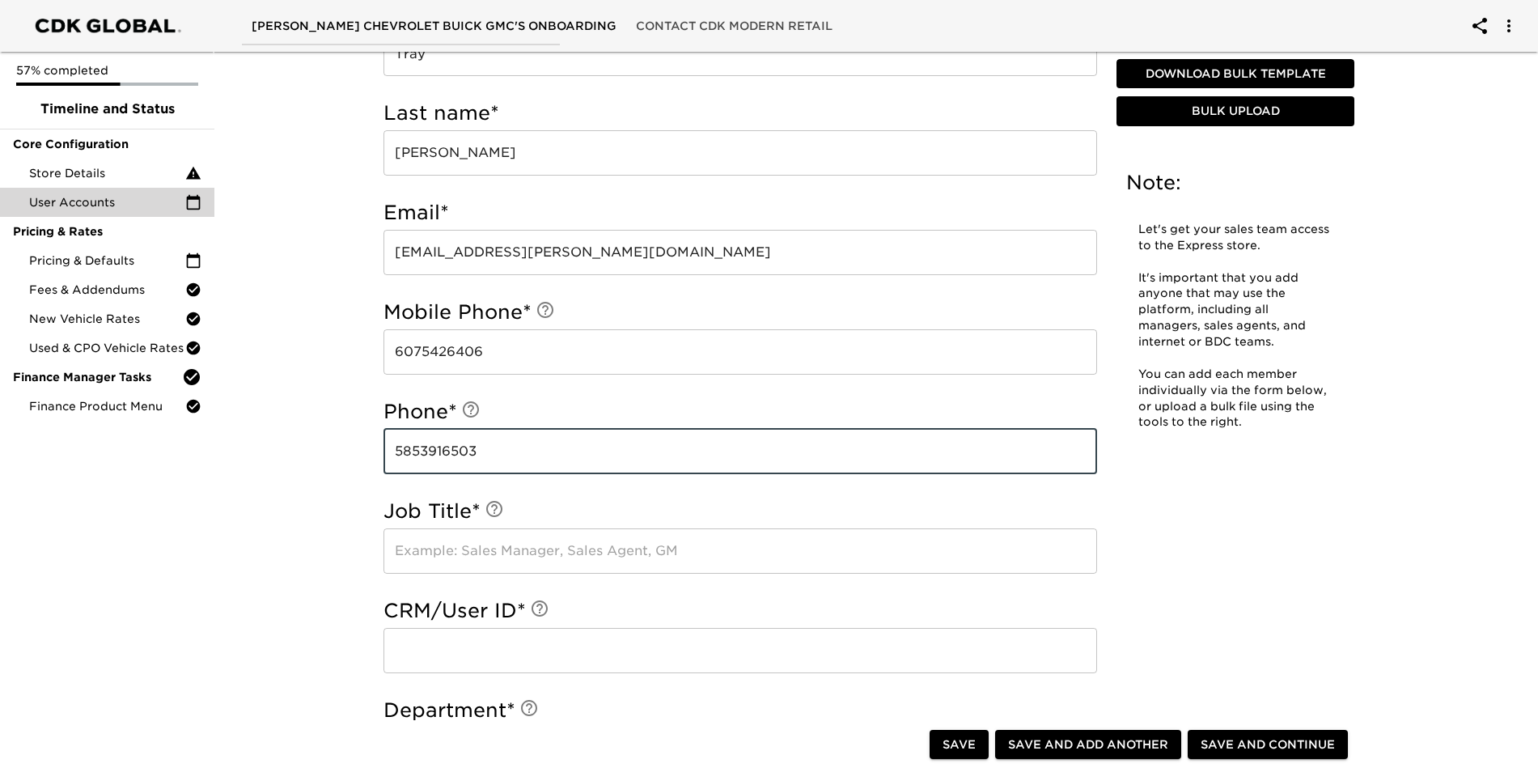
type input "5853916503"
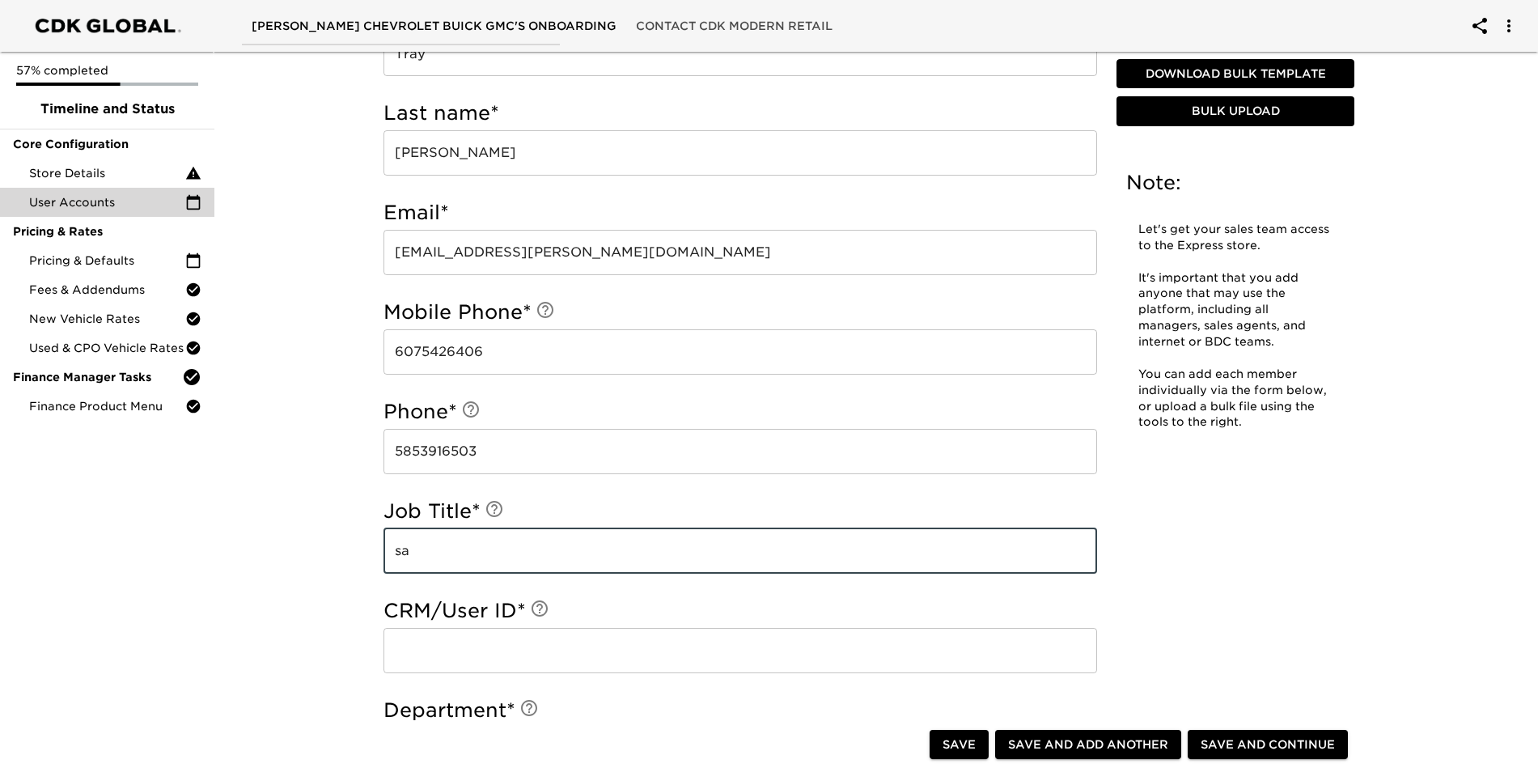
type input "s"
type input "Sales Manager"
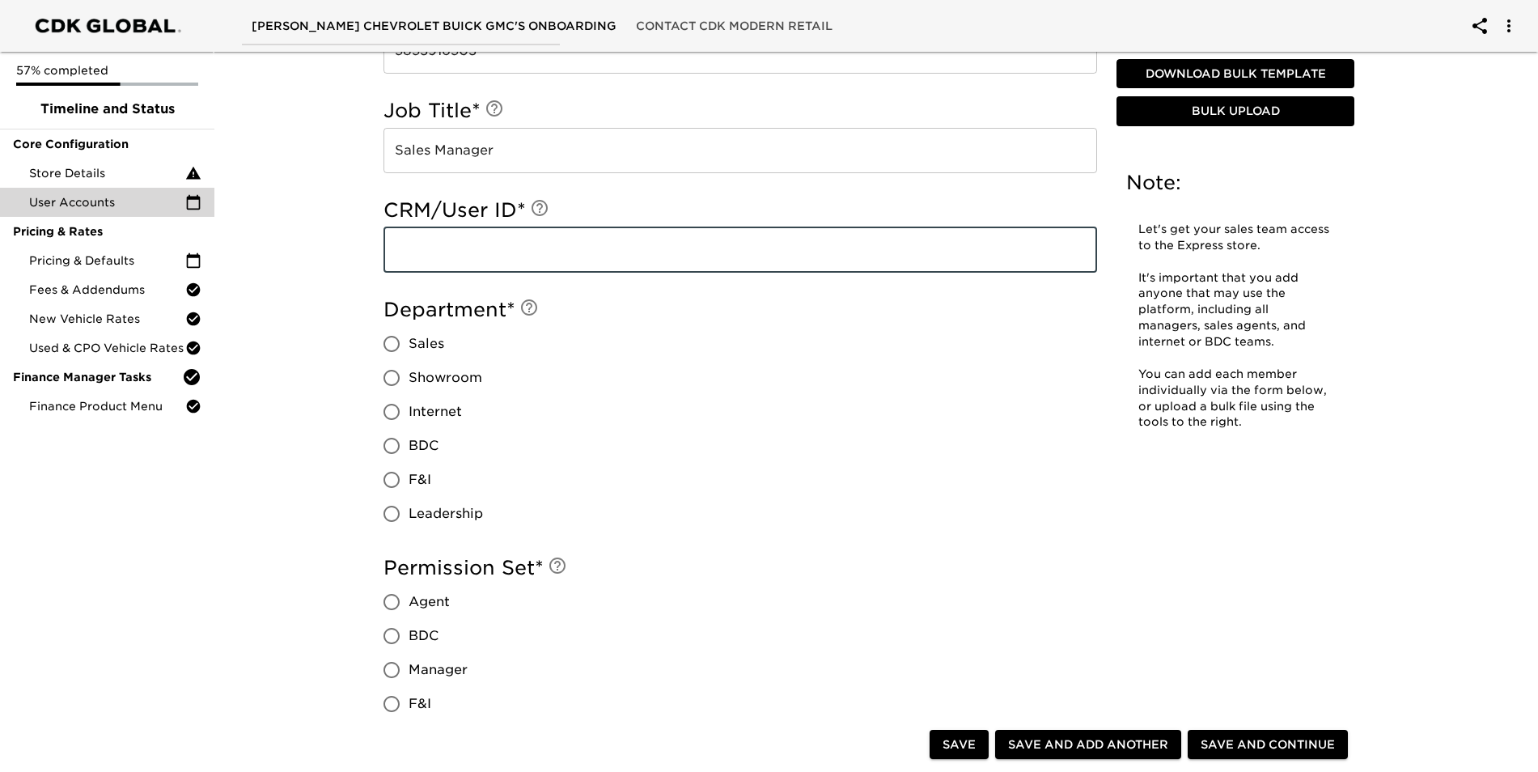
scroll to position [566, 0]
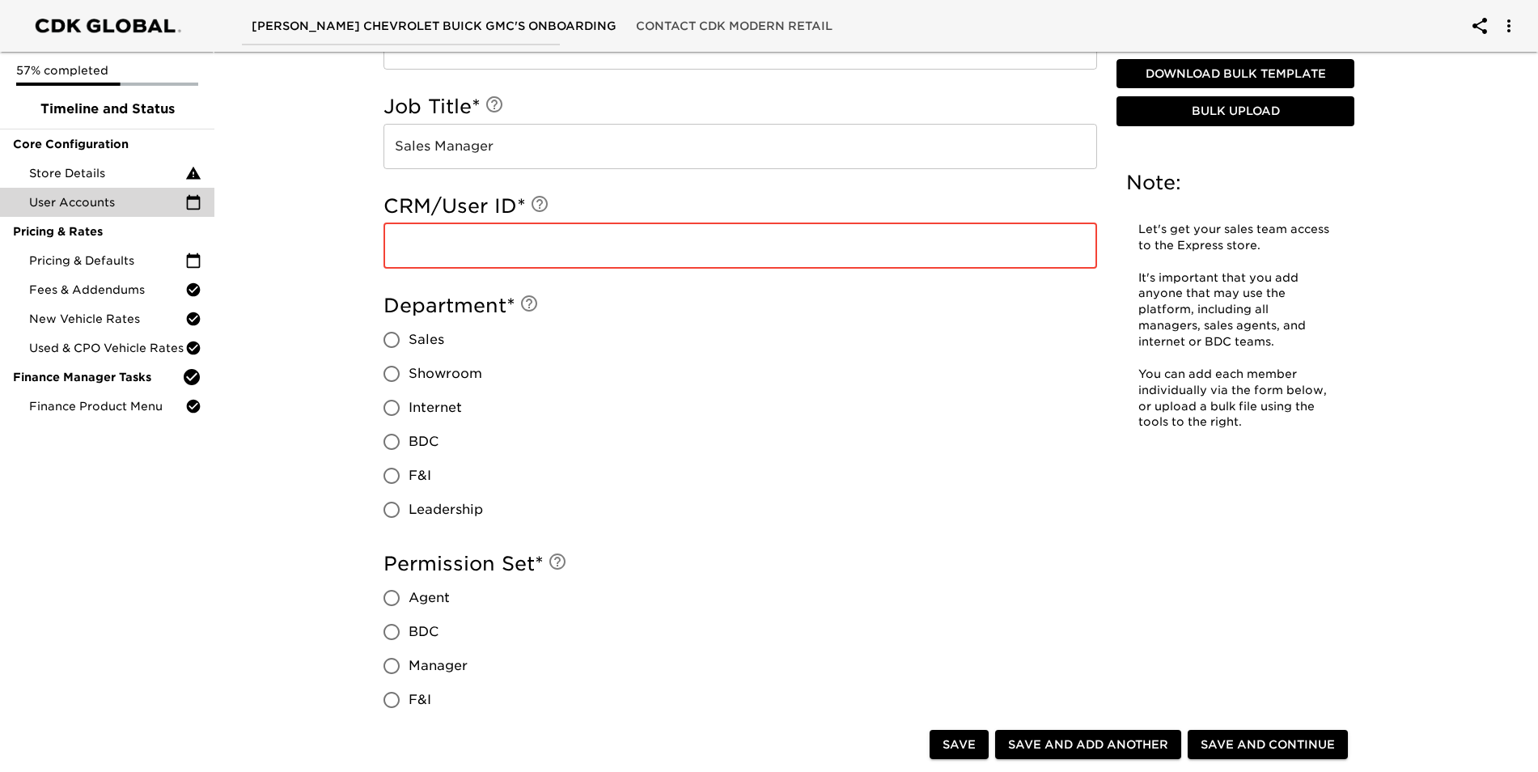
click at [452, 257] on input "text" at bounding box center [739, 245] width 713 height 45
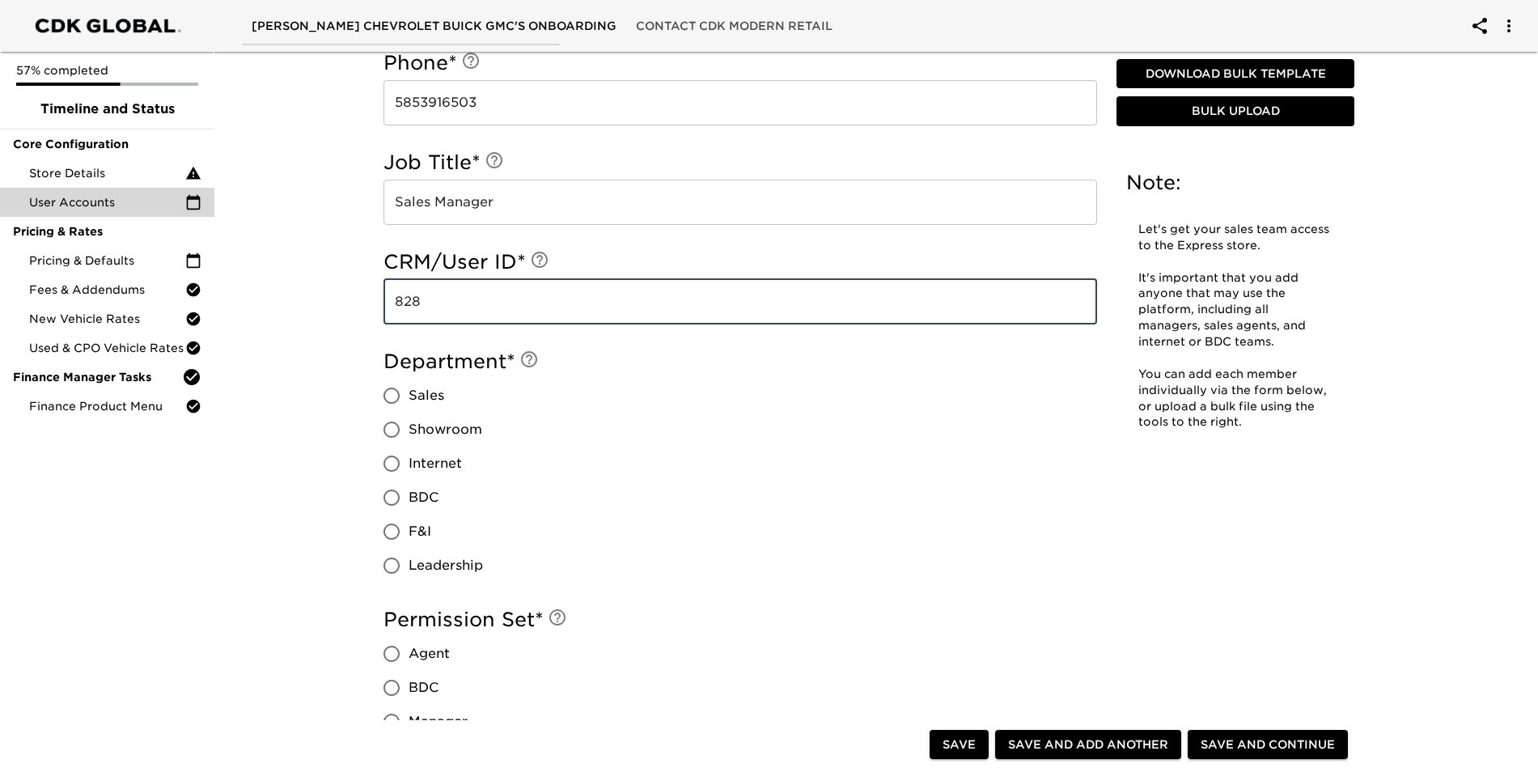
scroll to position [485, 0]
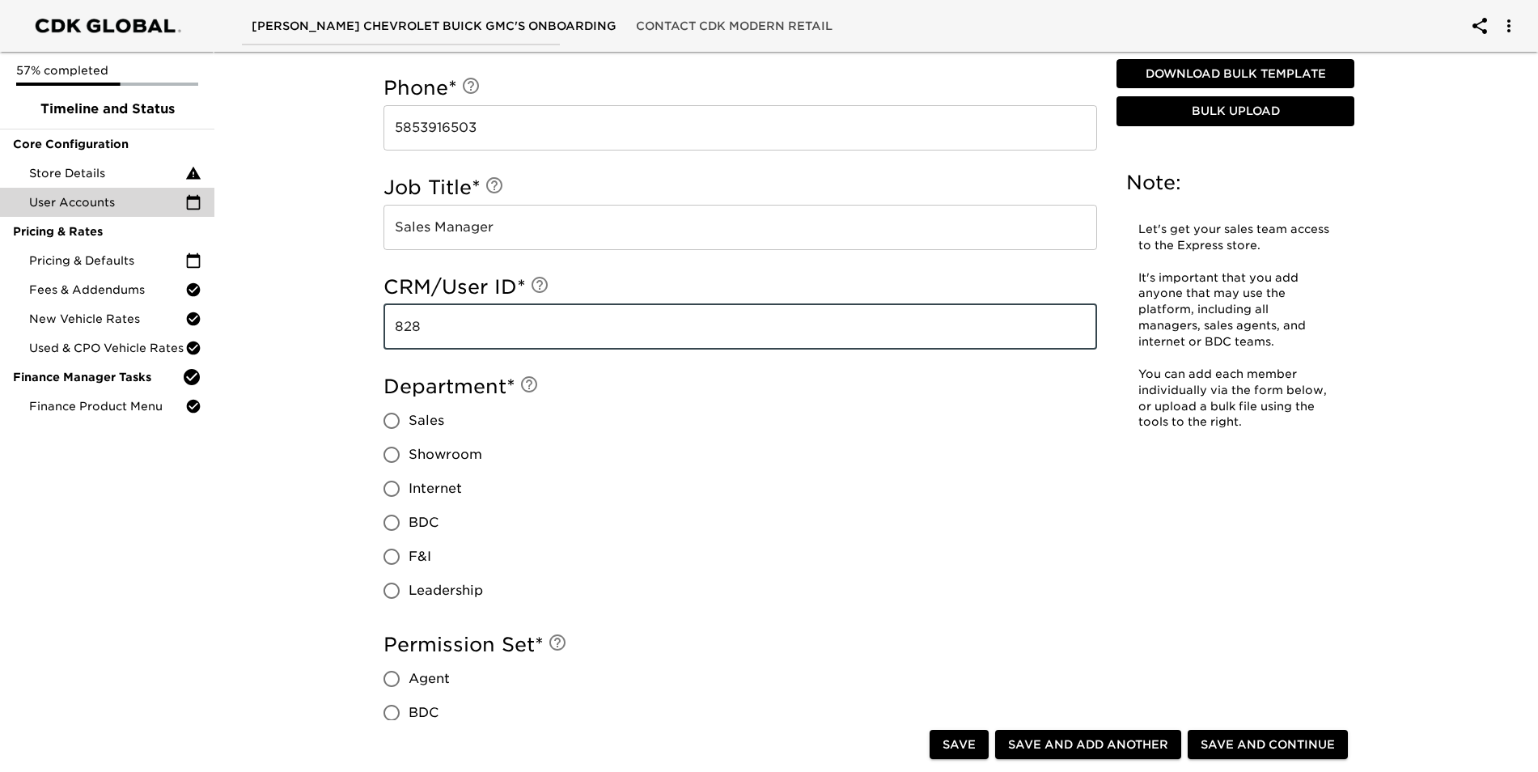
type input "828"
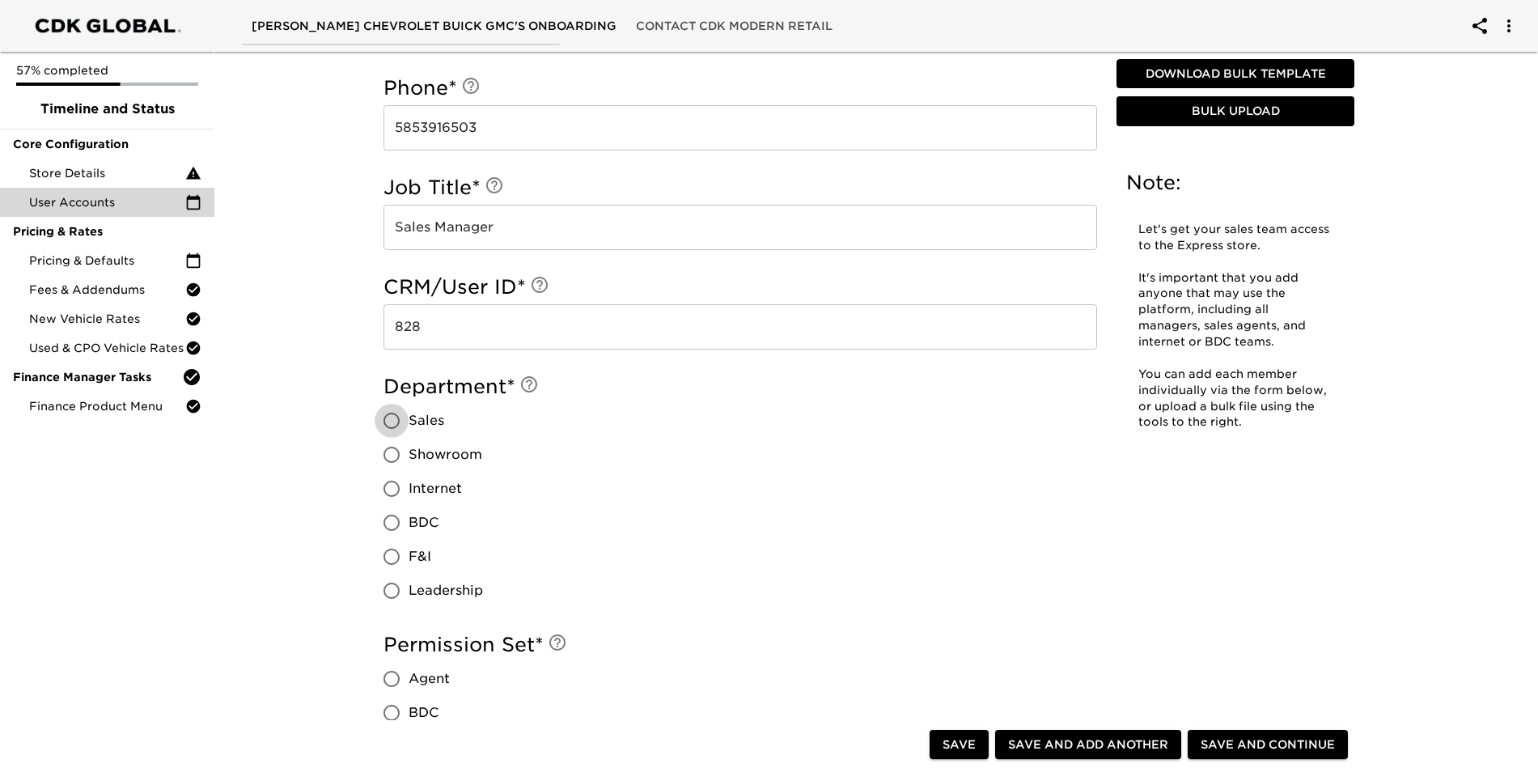
click at [393, 425] on input "Sales" at bounding box center [391, 421] width 34 height 34
radio input "true"
click at [393, 459] on input "Showroom" at bounding box center [391, 455] width 34 height 34
radio input "true"
click at [391, 488] on input "Internet" at bounding box center [391, 489] width 34 height 34
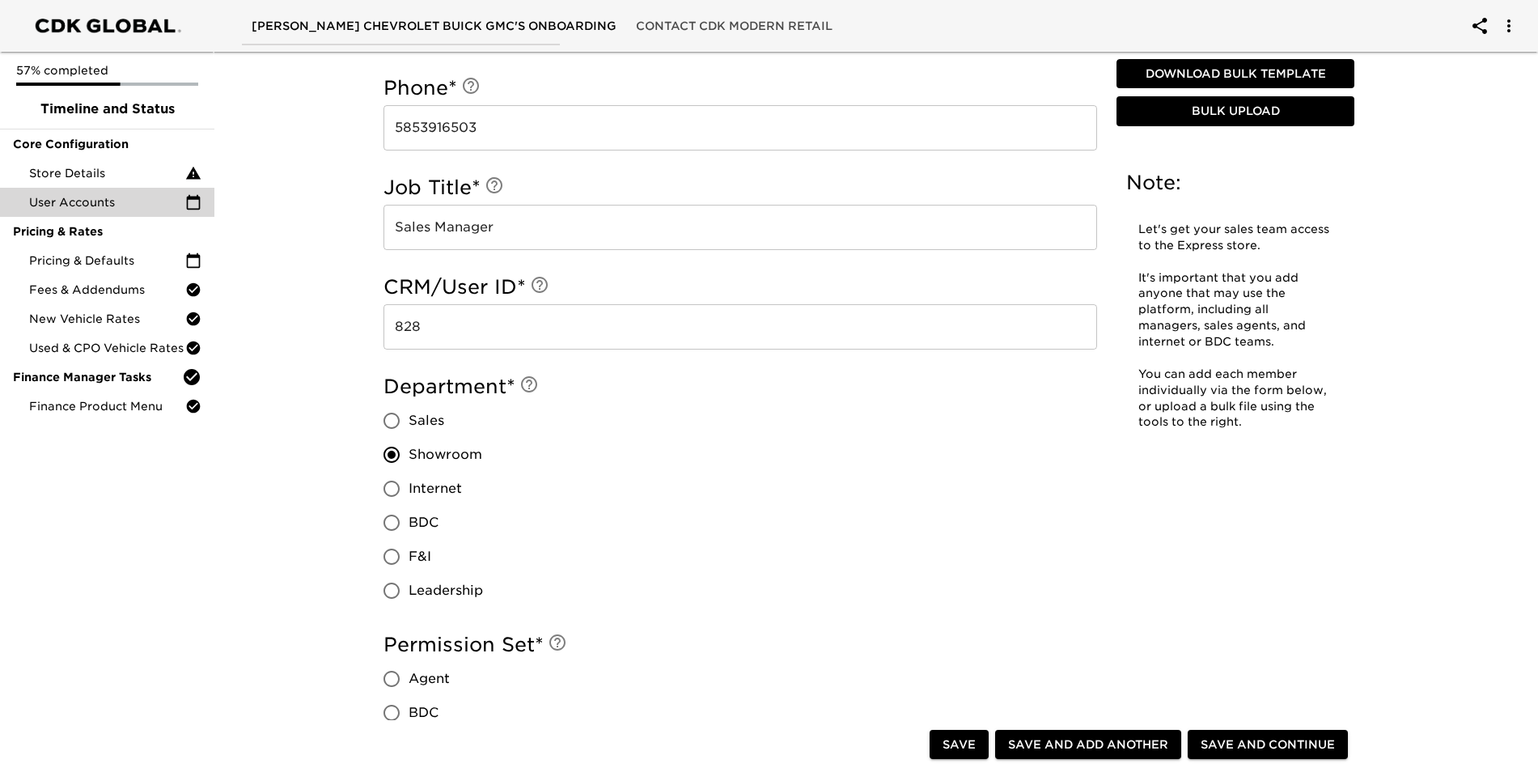
radio input "true"
click at [389, 418] on input "Sales" at bounding box center [391, 421] width 34 height 34
radio input "true"
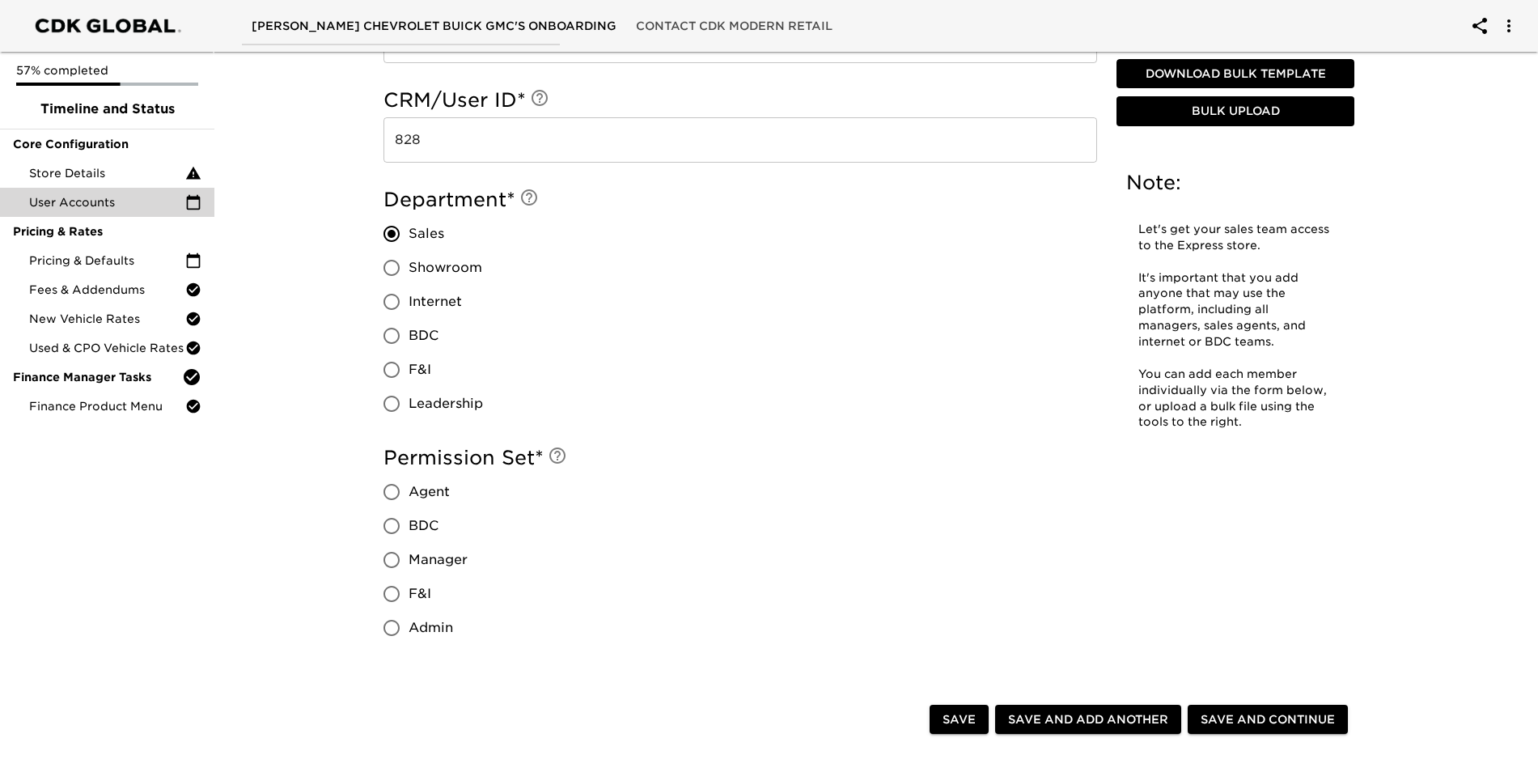
scroll to position [728, 0]
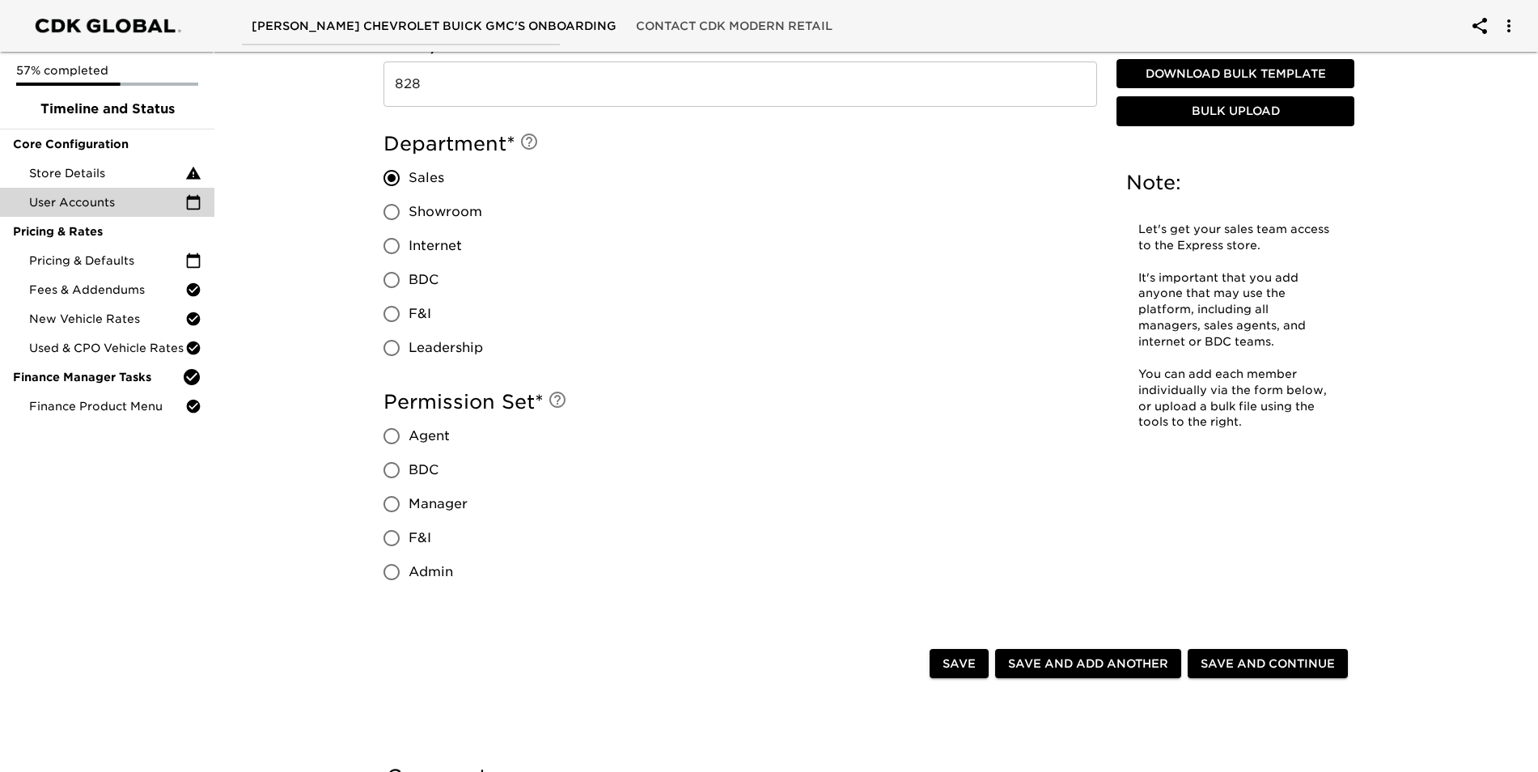
click at [396, 498] on input "Manager" at bounding box center [391, 504] width 34 height 34
radio input "true"
click at [1085, 660] on span "Save and Add Another" at bounding box center [1088, 664] width 160 height 20
radio input "false"
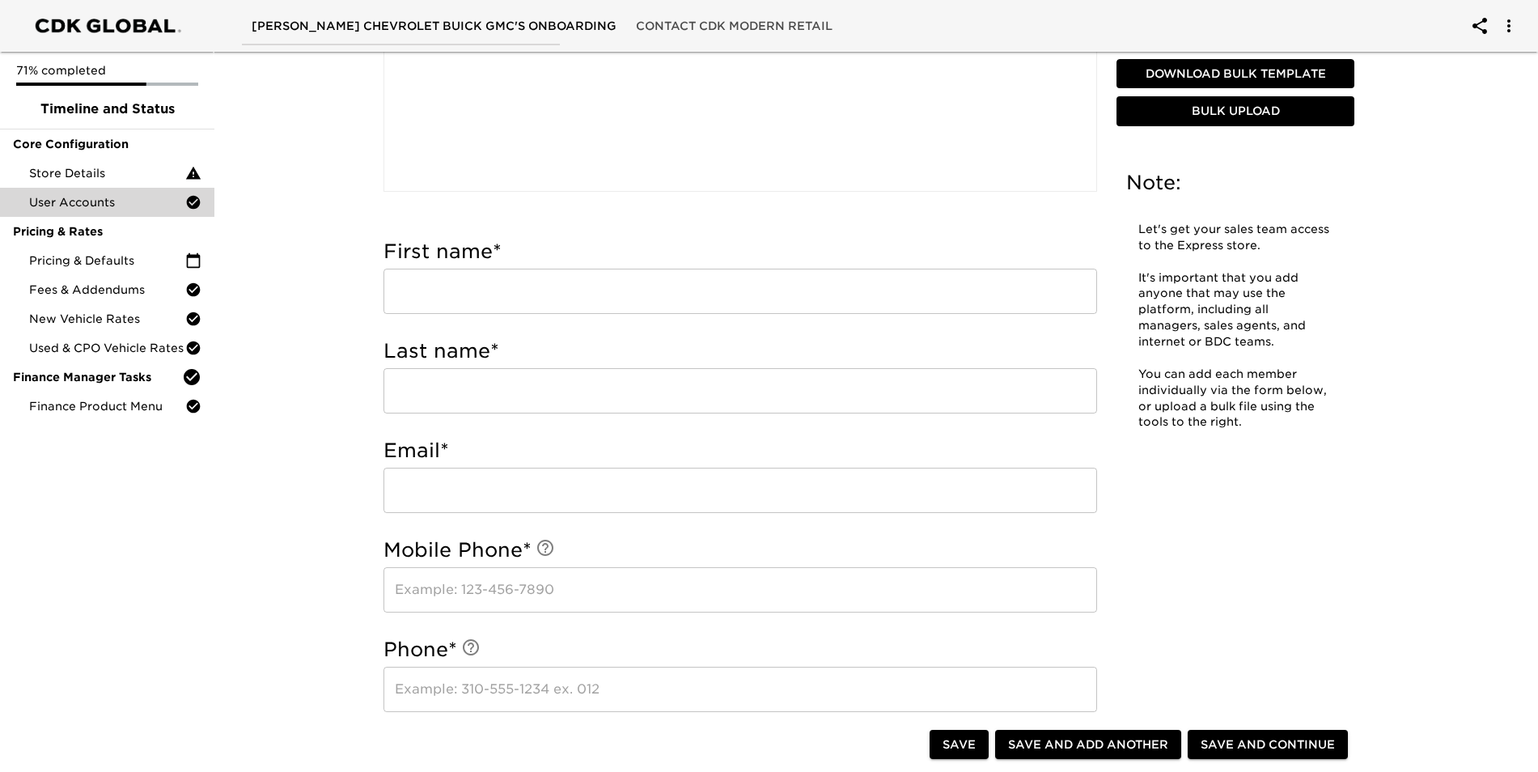
scroll to position [404, 0]
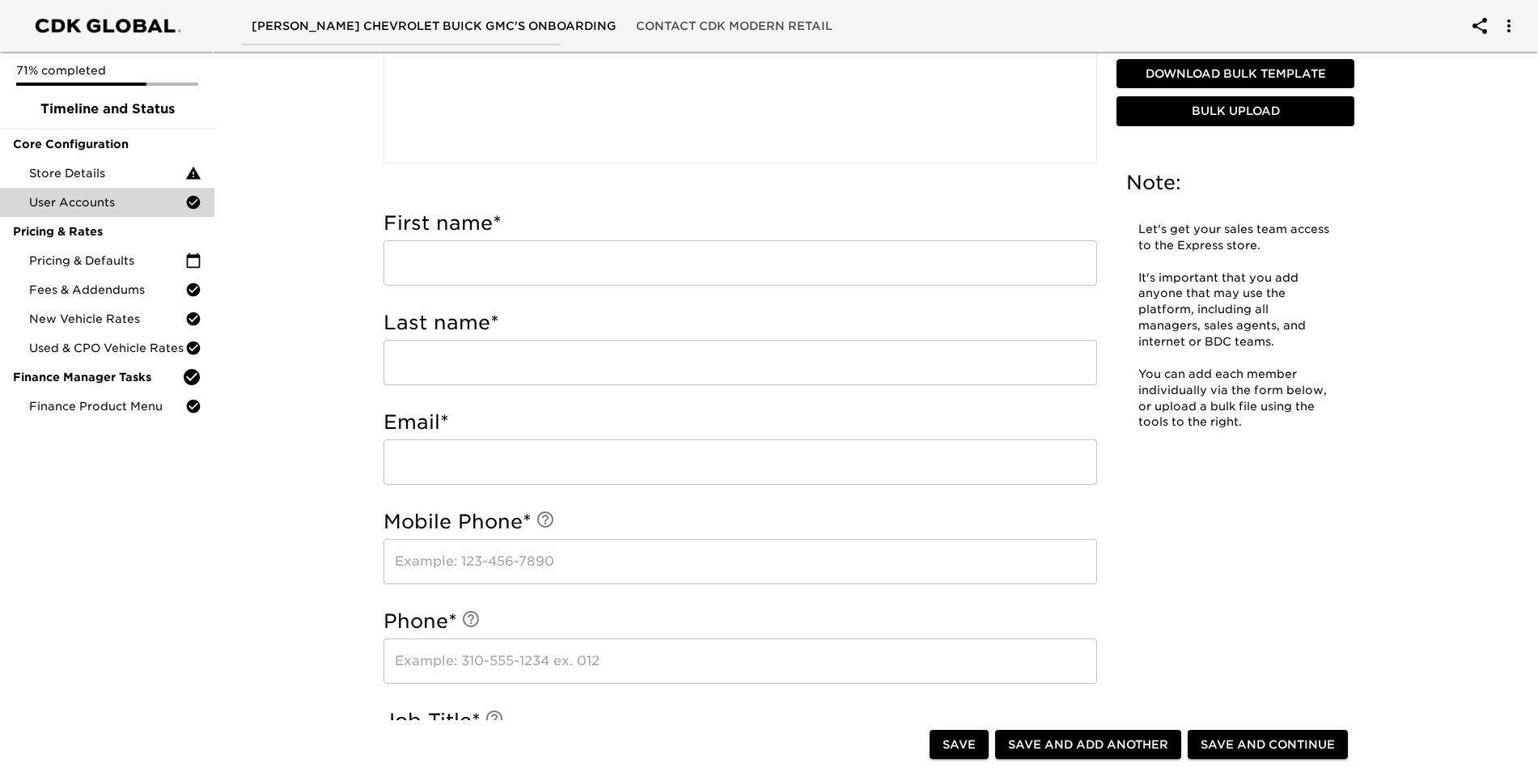
click at [522, 274] on input "text" at bounding box center [739, 262] width 713 height 45
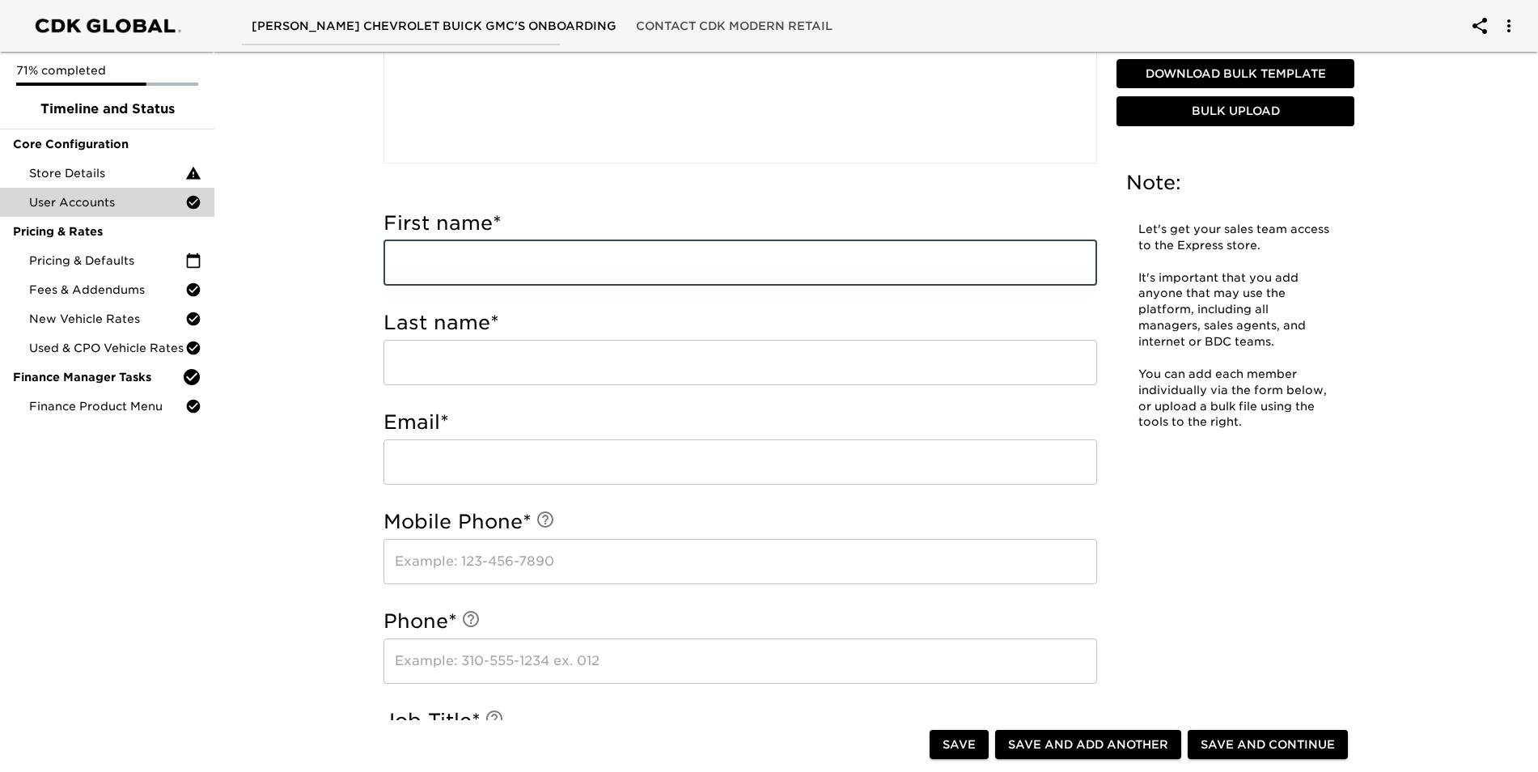
type input "s"
type input "[PERSON_NAME]"
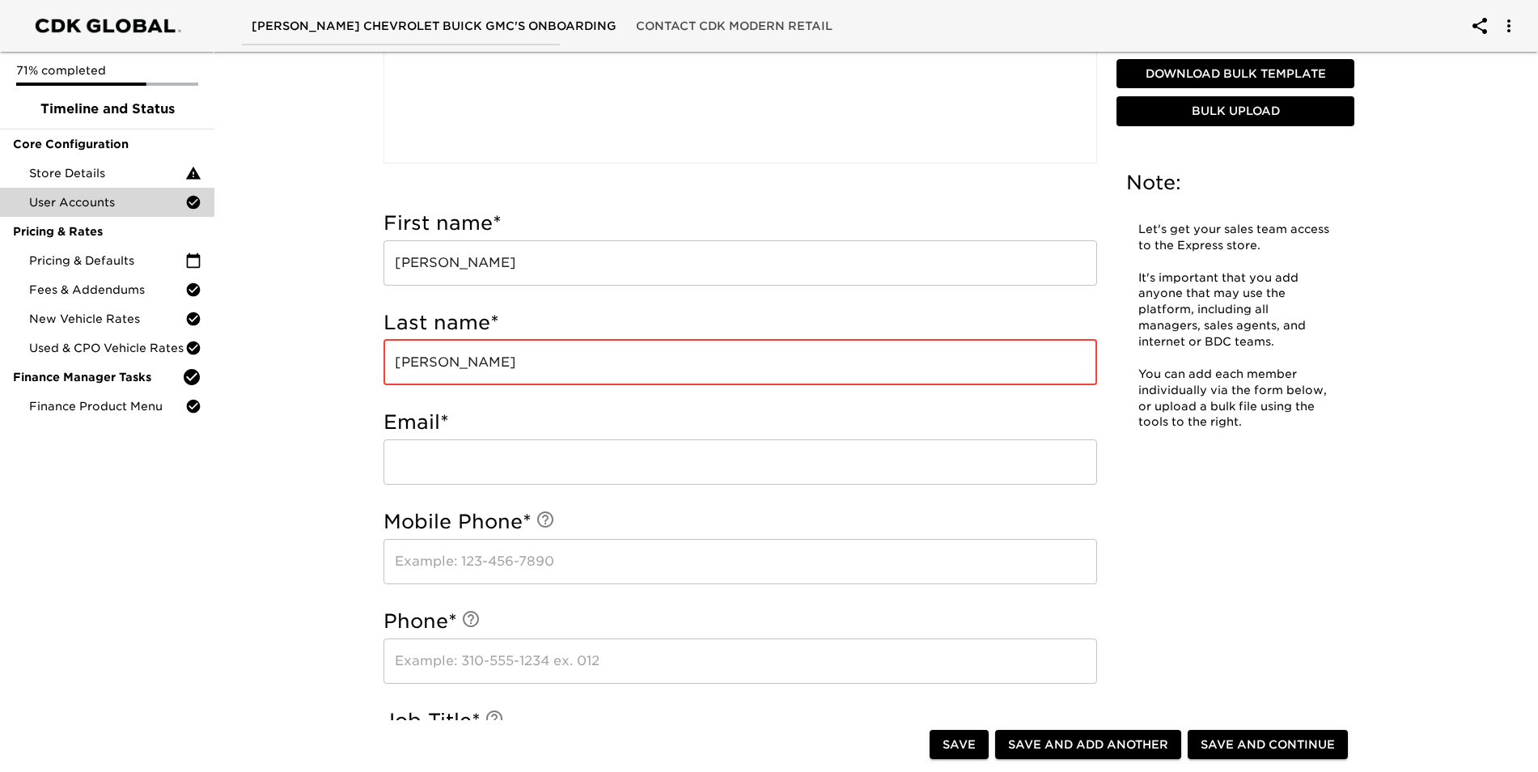
type input "[PERSON_NAME]"
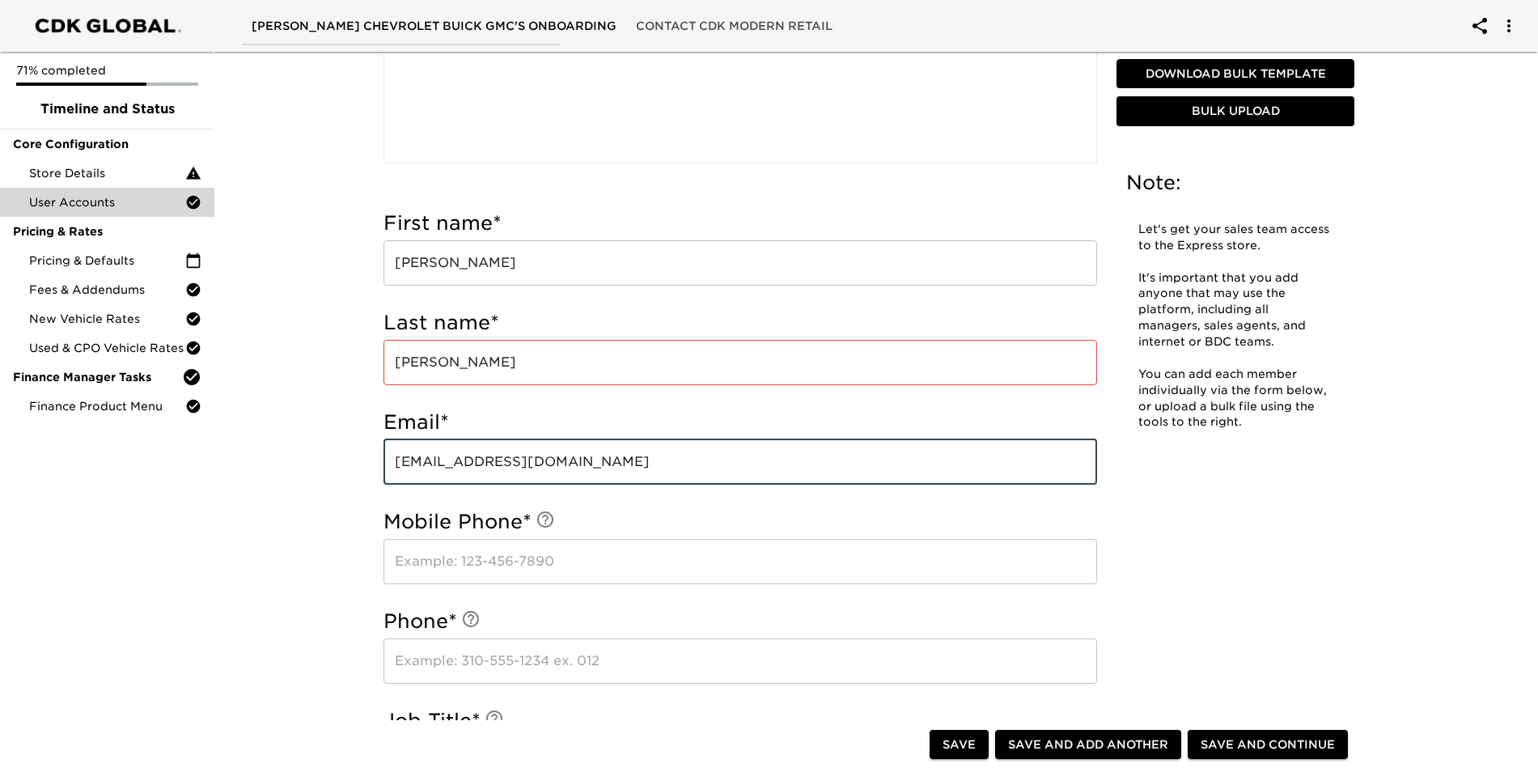
type input "[EMAIL_ADDRESS][DOMAIN_NAME]"
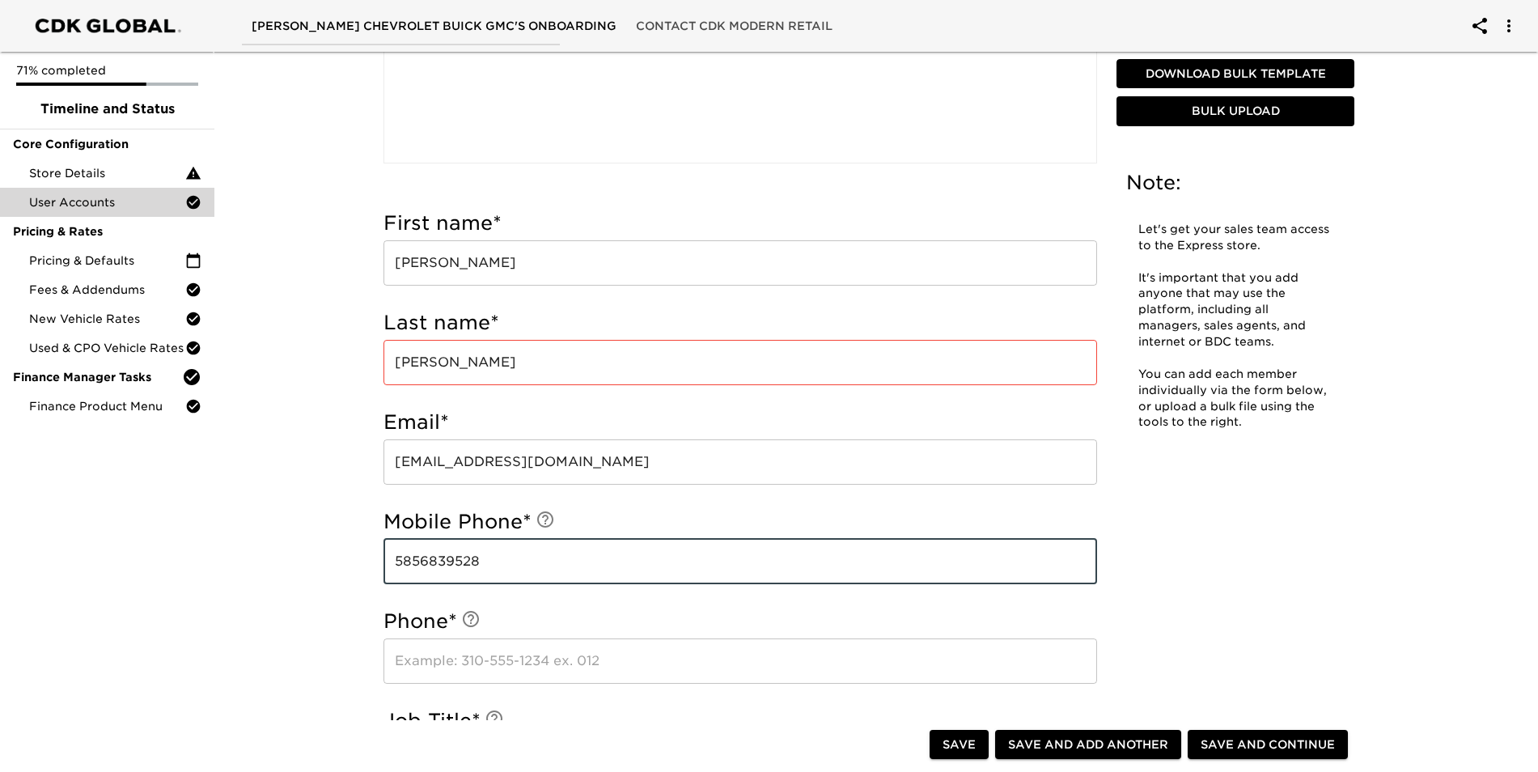
type input "5856839528"
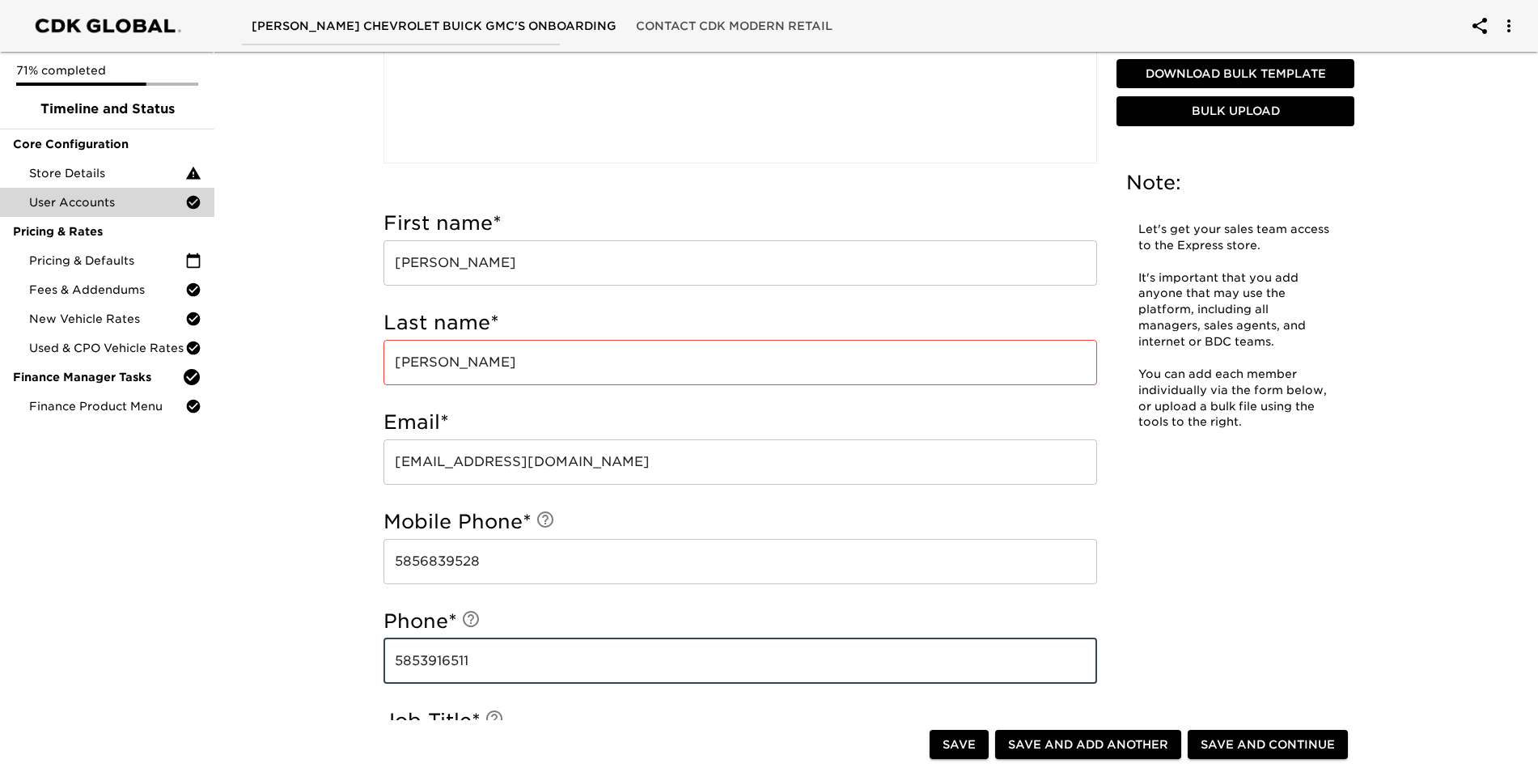
type input "5853916511"
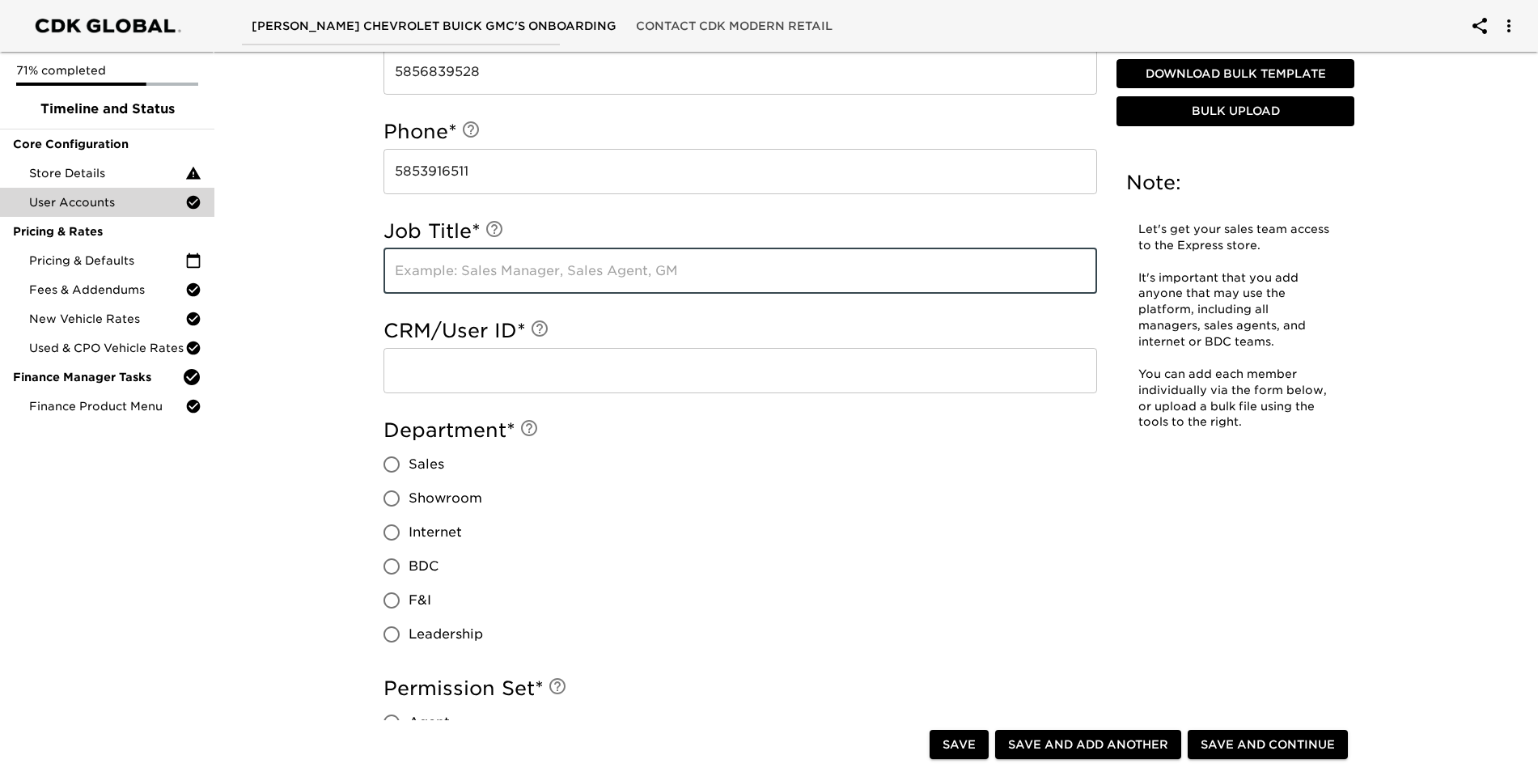
scroll to position [982, 0]
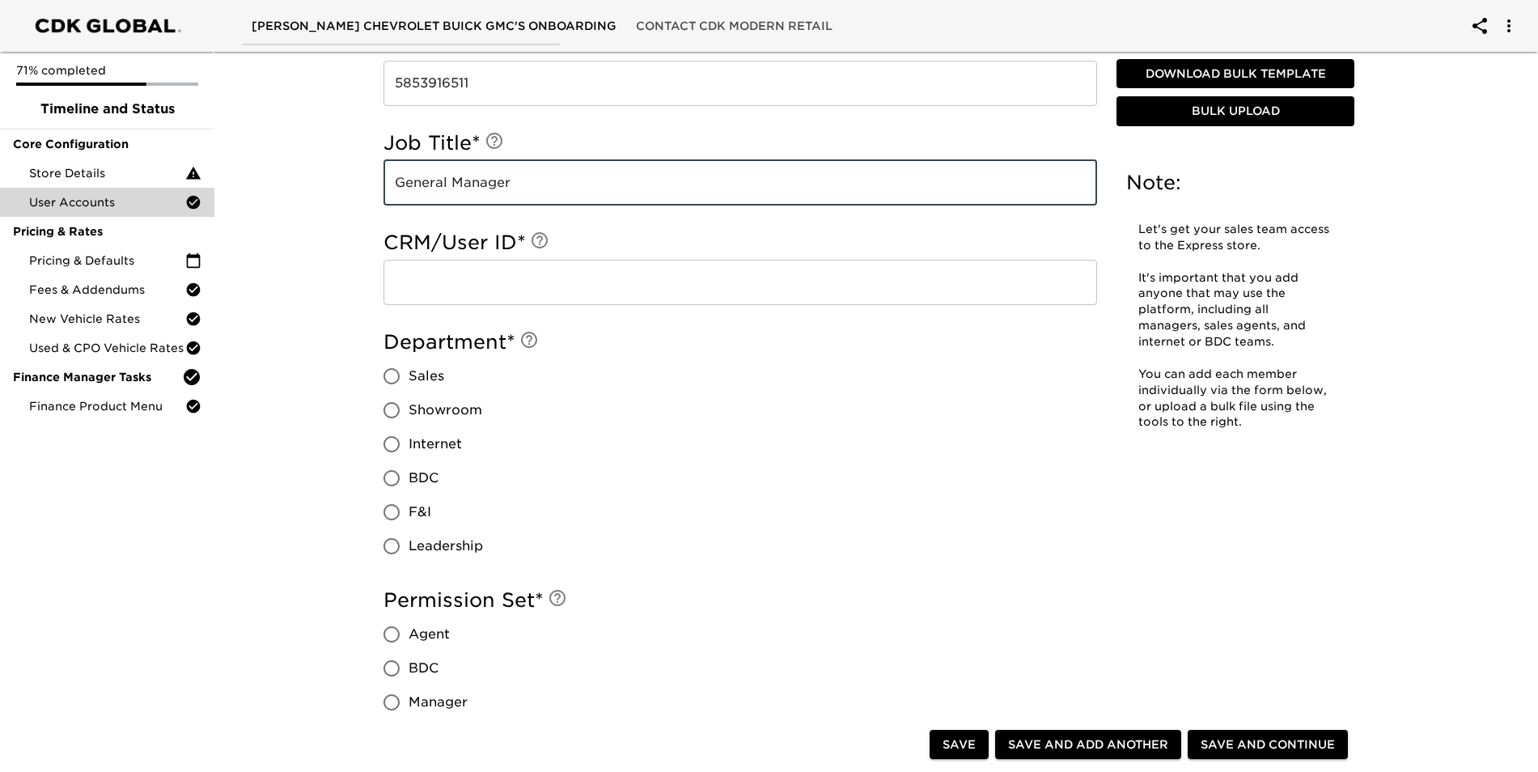
type input "General Manager"
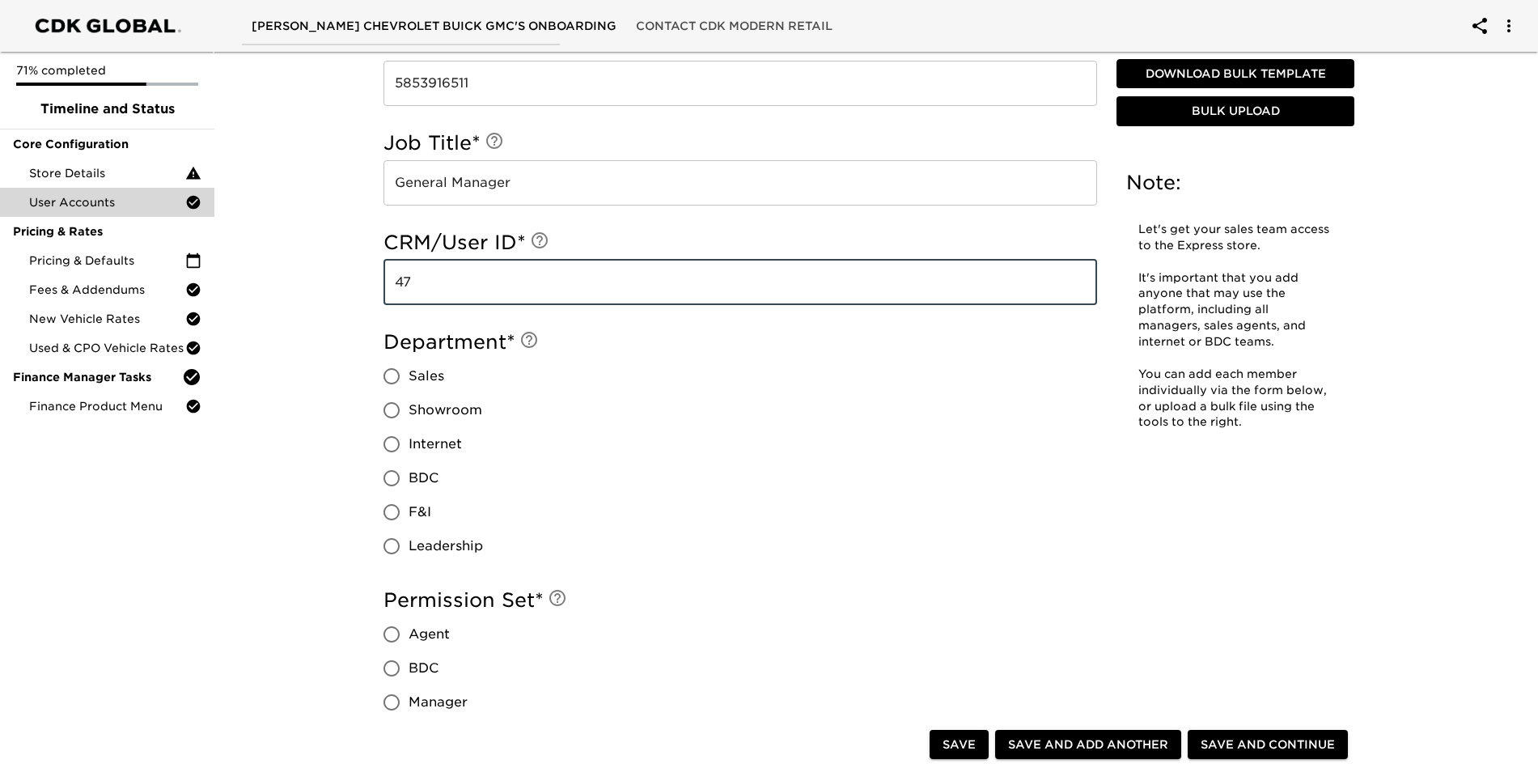
type input "47"
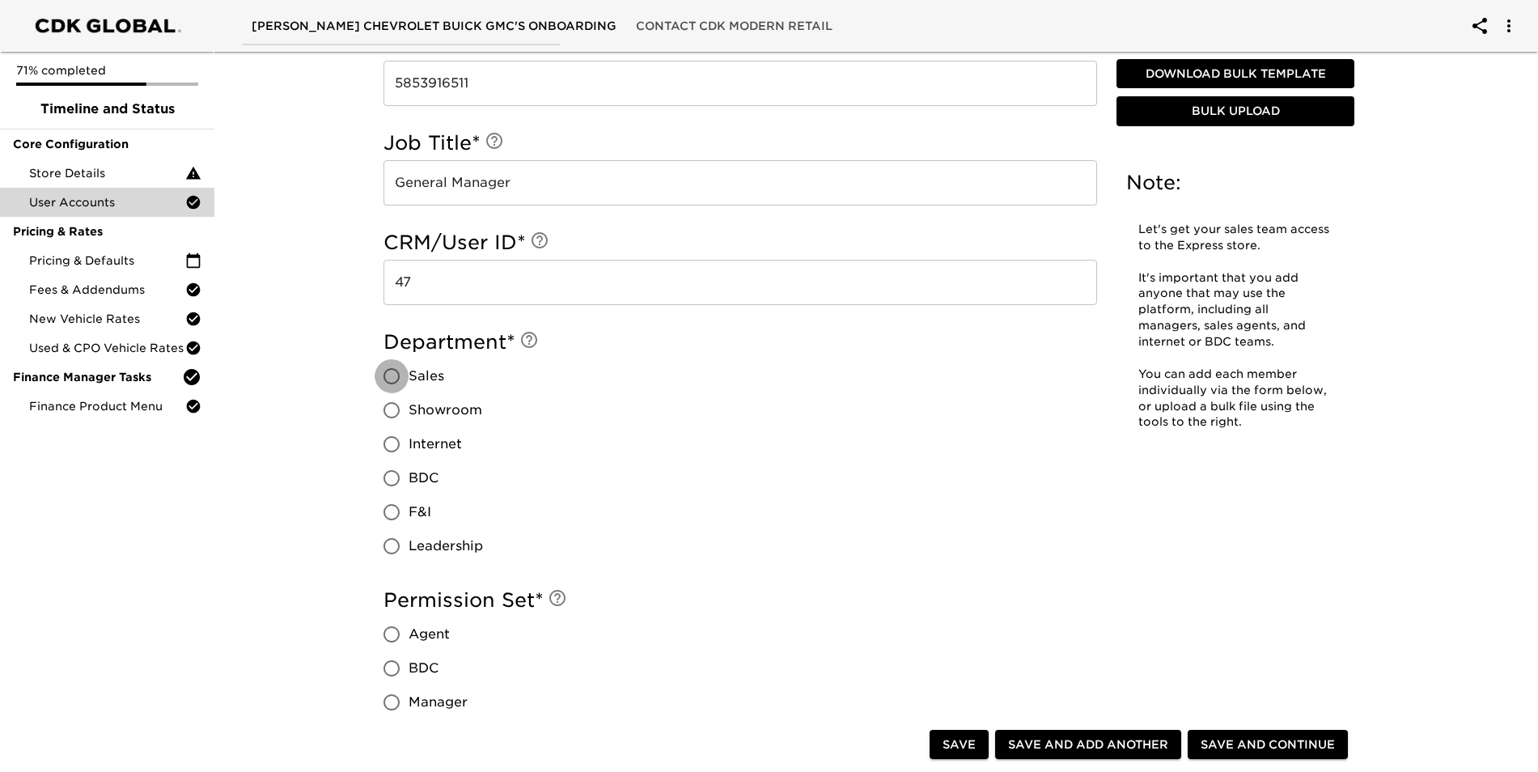
click at [391, 366] on input "Sales" at bounding box center [391, 376] width 34 height 34
radio input "true"
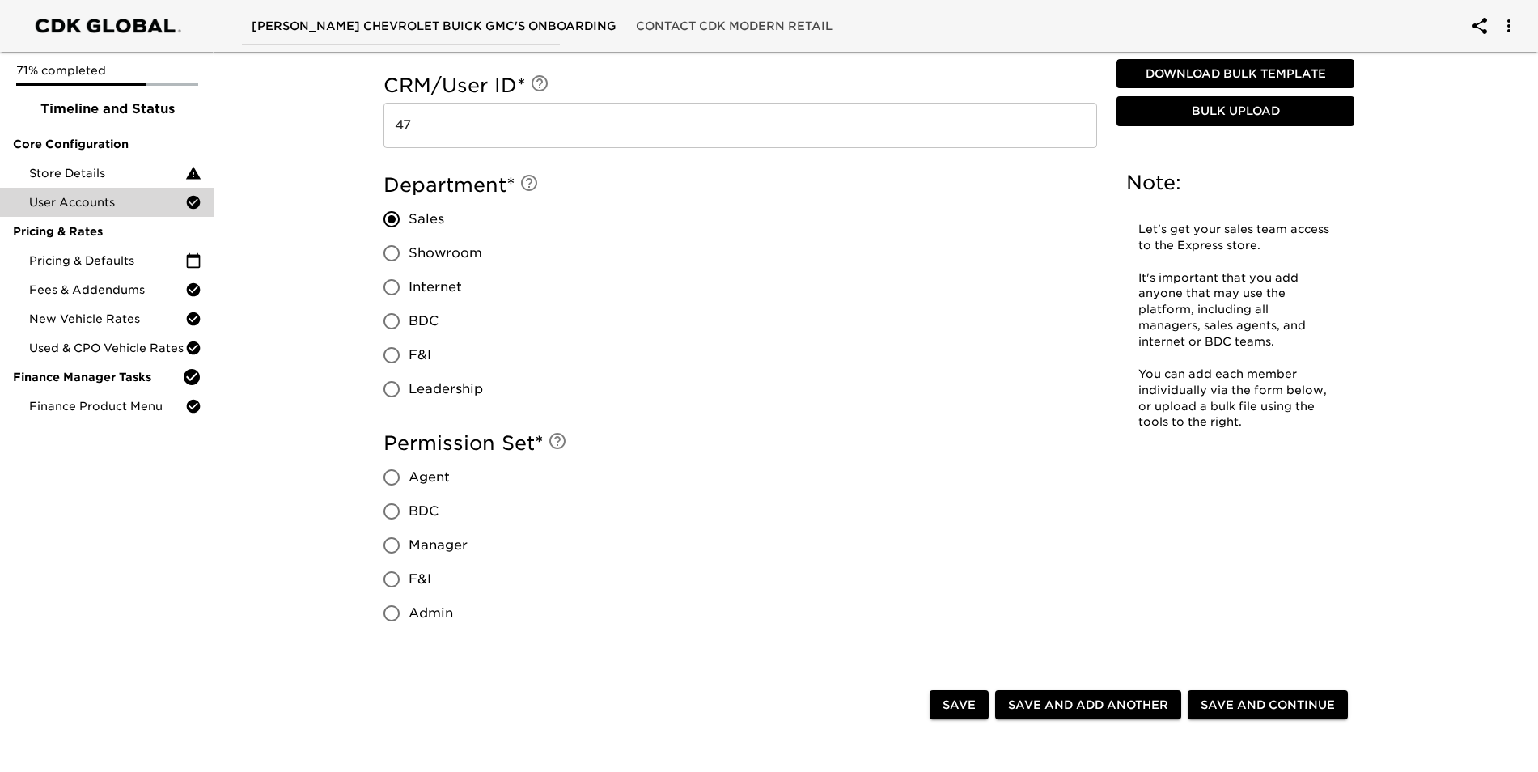
scroll to position [1144, 0]
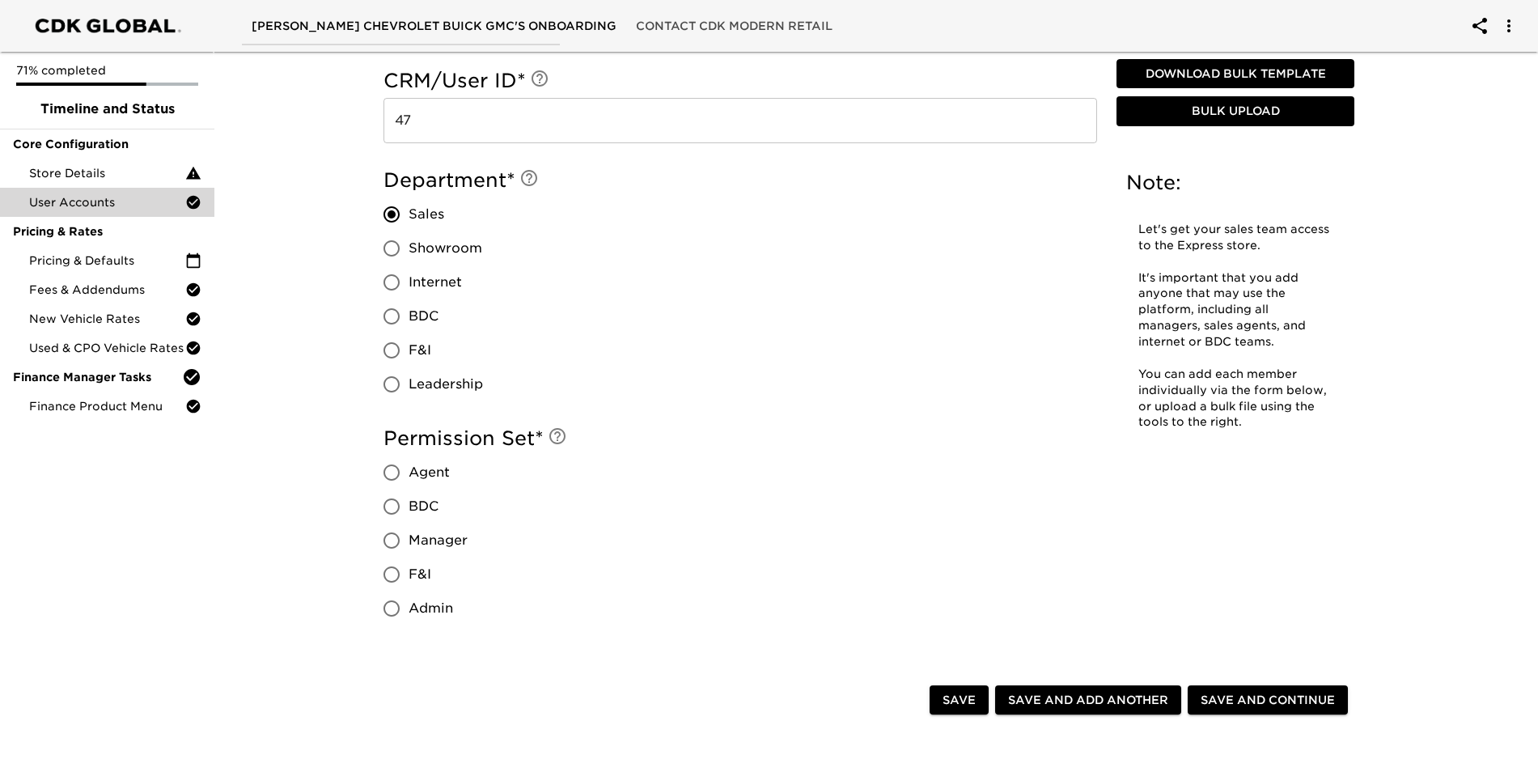
click at [384, 619] on input "Admin" at bounding box center [391, 608] width 34 height 34
radio input "true"
click at [1024, 701] on span "Save and Add Another" at bounding box center [1088, 700] width 160 height 20
radio input "false"
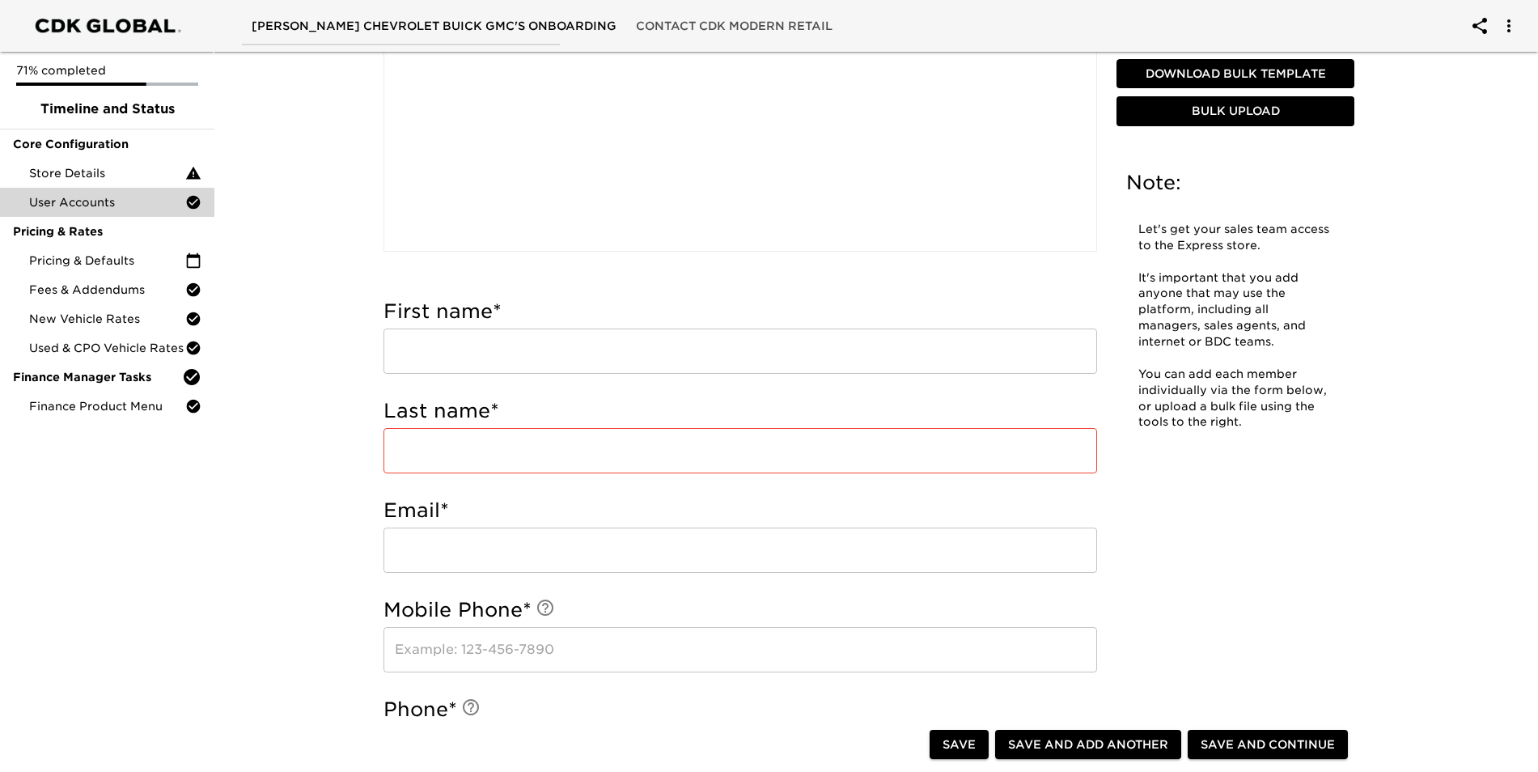
scroll to position [324, 0]
click at [463, 337] on input "text" at bounding box center [739, 343] width 713 height 45
